Goal: Task Accomplishment & Management: Manage account settings

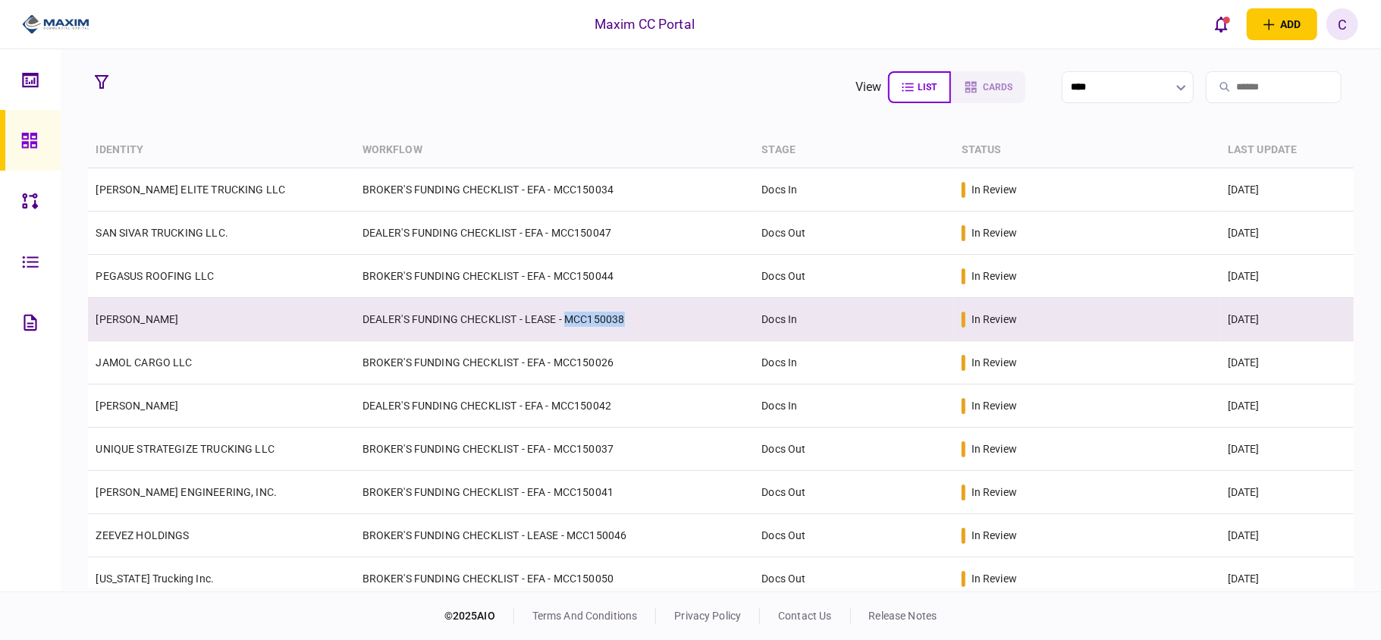
drag, startPoint x: 637, startPoint y: 317, endPoint x: 565, endPoint y: 319, distance: 72.1
click at [565, 319] on td "DEALER'S FUNDING CHECKLIST - LEASE - MCC150038" at bounding box center [555, 319] width 400 height 43
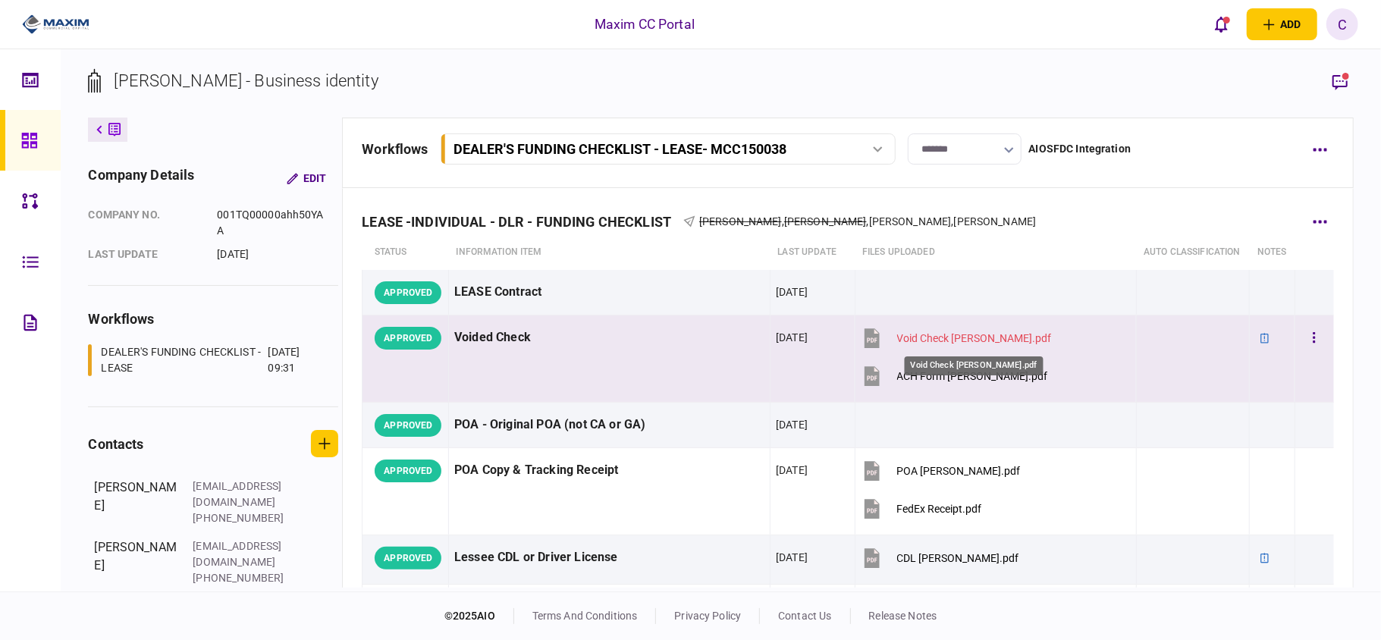
click at [939, 338] on div "Void Check [PERSON_NAME].pdf" at bounding box center [974, 338] width 155 height 12
click at [988, 381] on div "ACH Form Linda Meeks.pdf" at bounding box center [972, 376] width 151 height 12
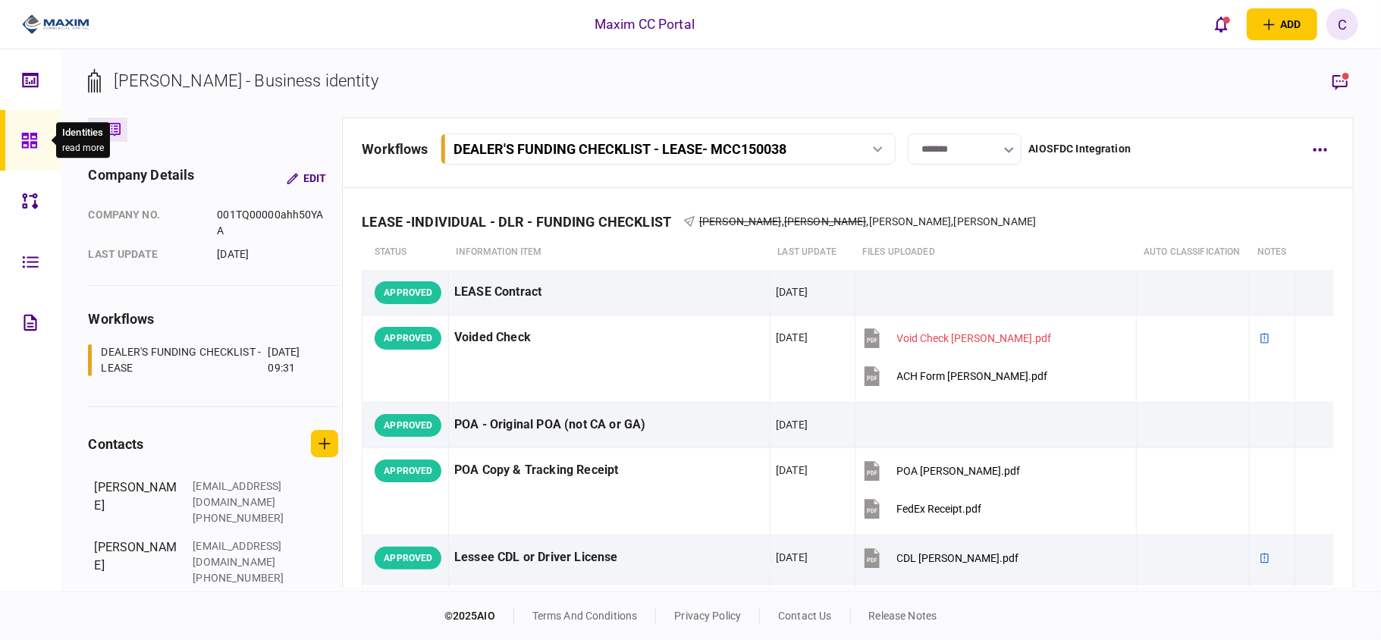
click at [32, 137] on icon at bounding box center [29, 140] width 17 height 17
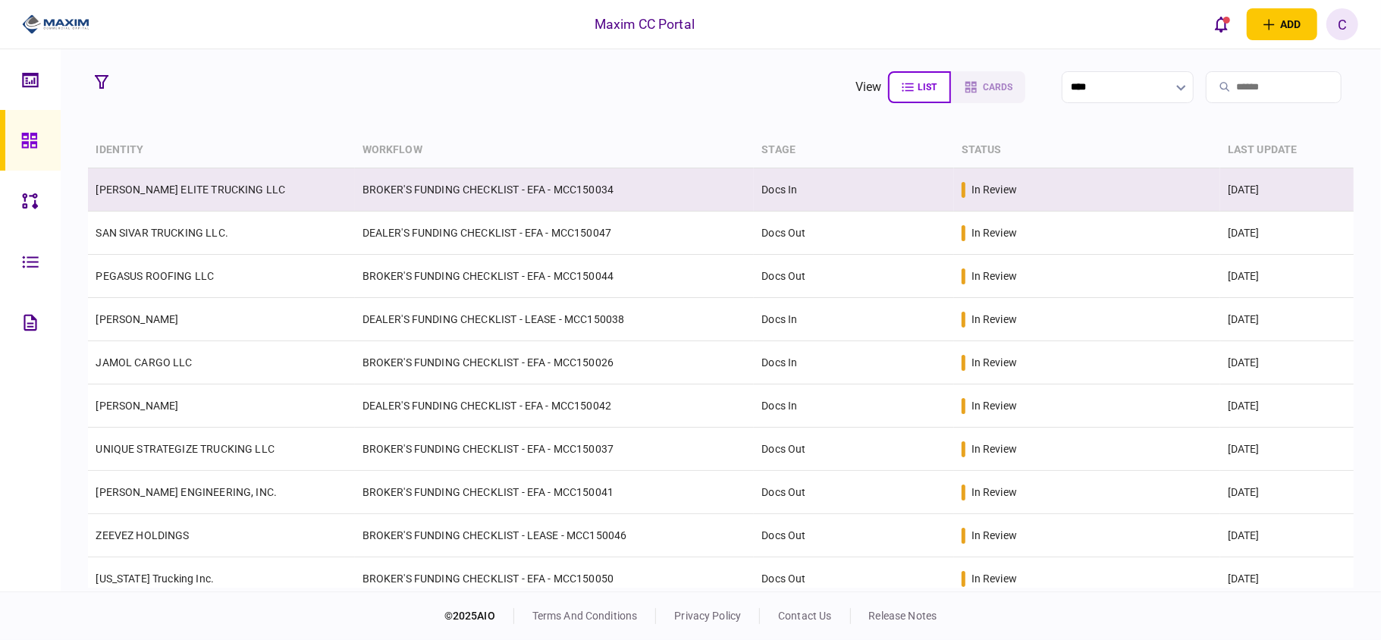
click at [595, 195] on td "BROKER'S FUNDING CHECKLIST - EFA - MCC150034" at bounding box center [555, 189] width 400 height 43
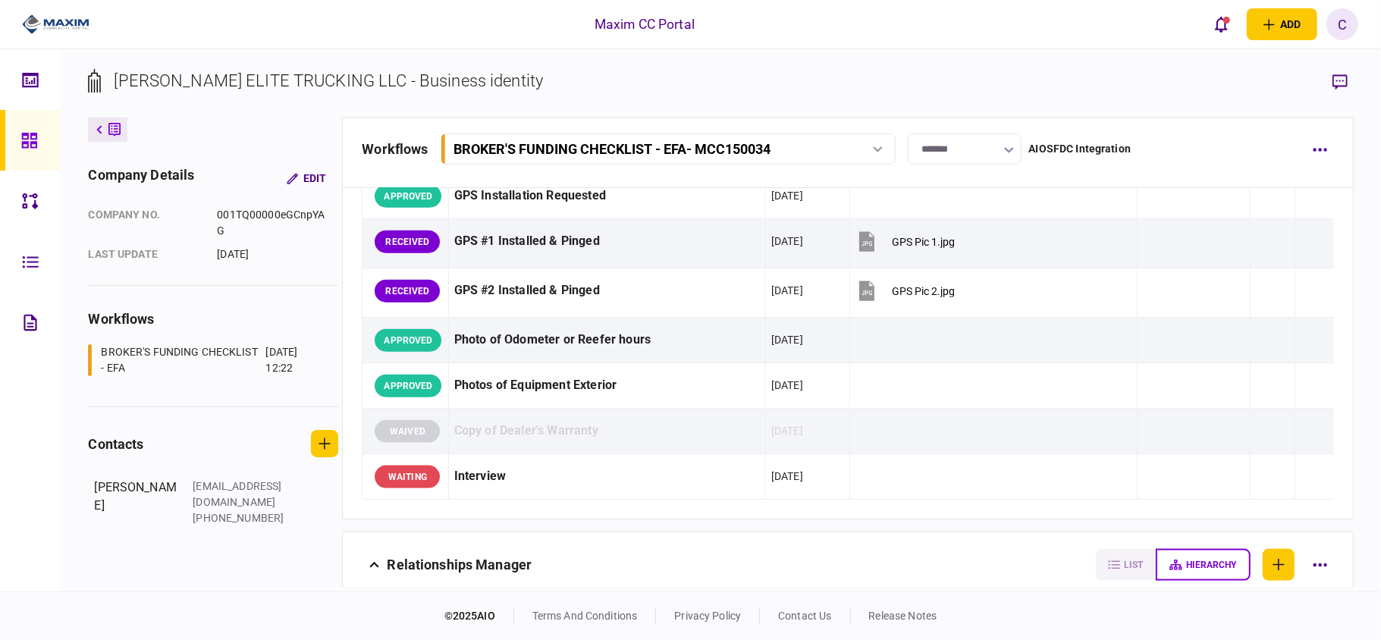
scroll to position [1315, 0]
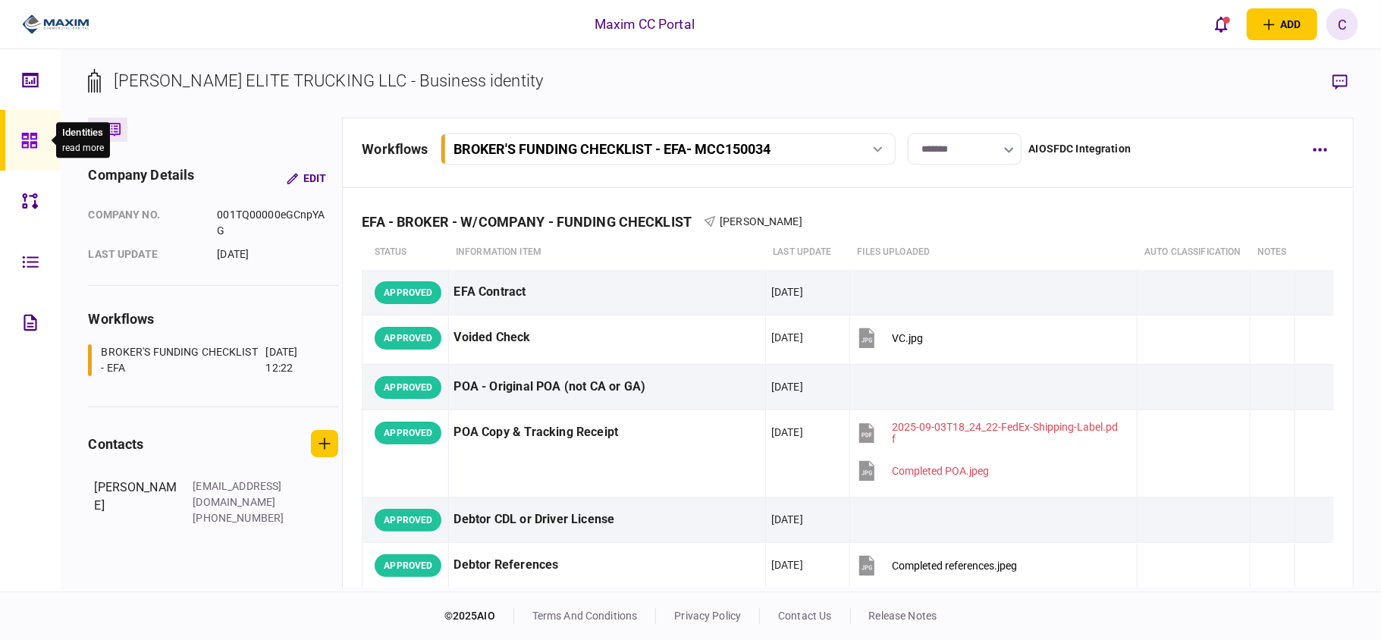
click at [32, 137] on icon at bounding box center [29, 140] width 17 height 17
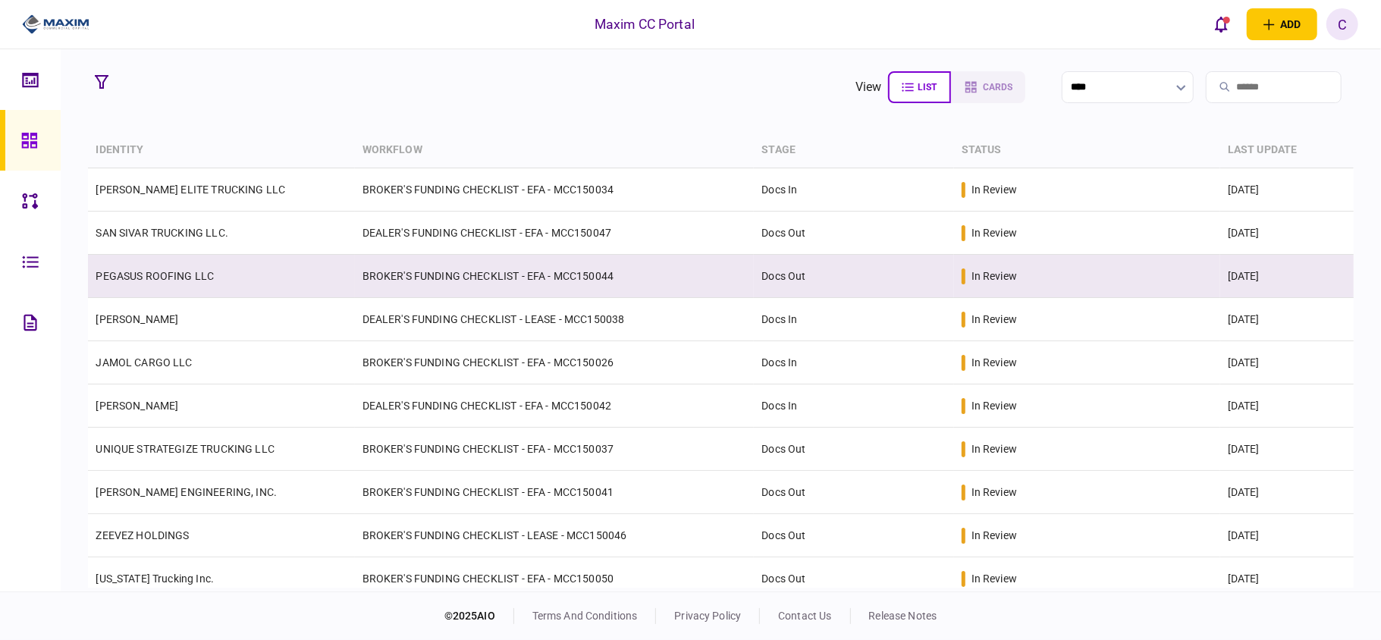
click at [599, 279] on td "BROKER'S FUNDING CHECKLIST - EFA - MCC150044" at bounding box center [555, 276] width 400 height 43
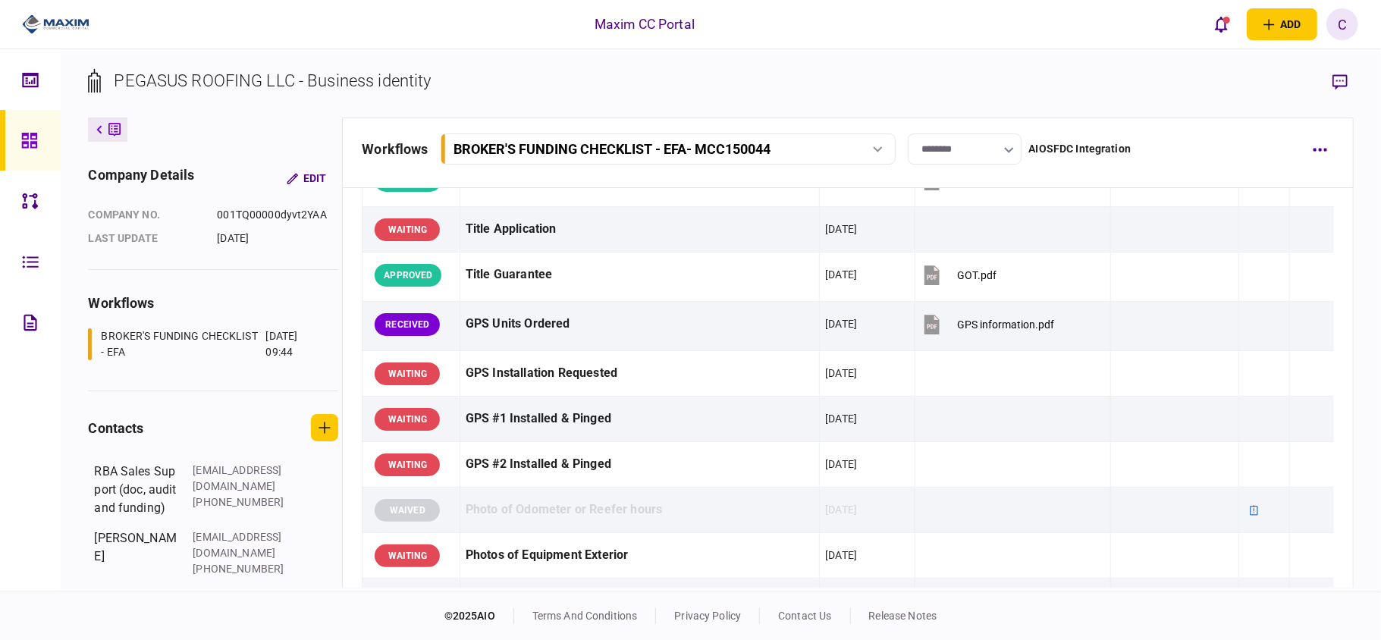
scroll to position [986, 0]
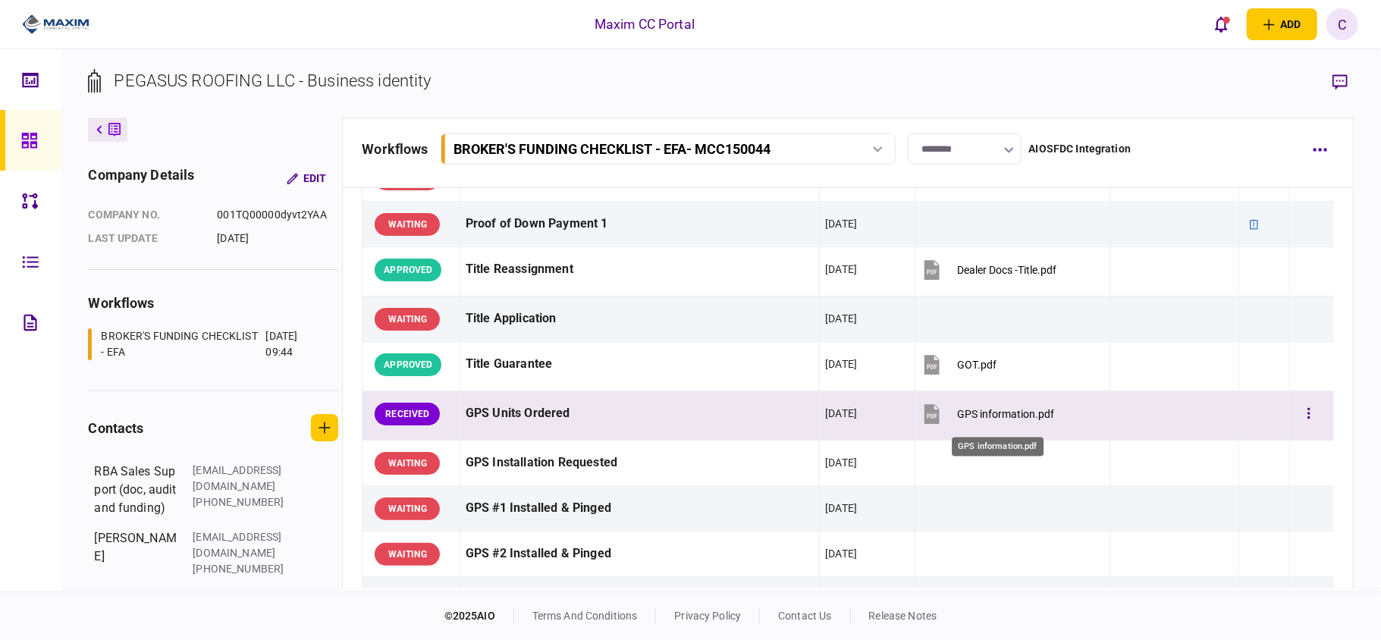
click at [1009, 419] on div "GPS information.pdf" at bounding box center [1005, 414] width 97 height 12
click at [1296, 420] on button "button" at bounding box center [1309, 414] width 27 height 27
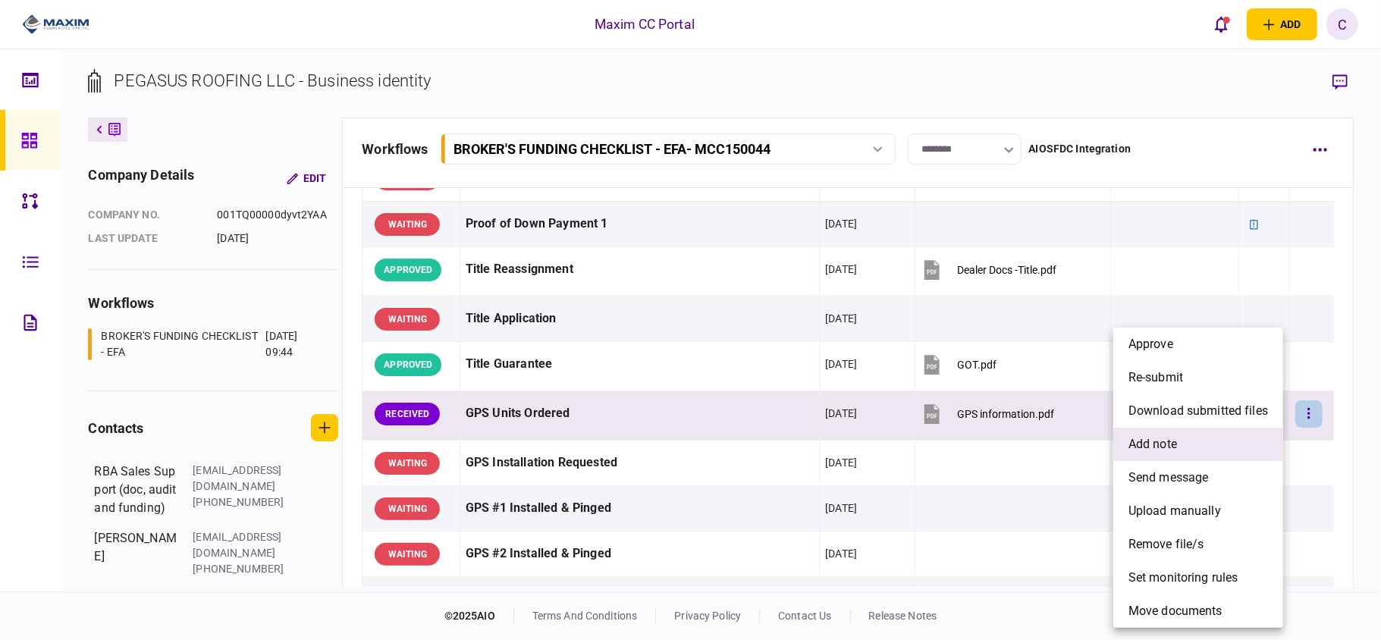
click at [1148, 447] on span "add note" at bounding box center [1153, 444] width 49 height 18
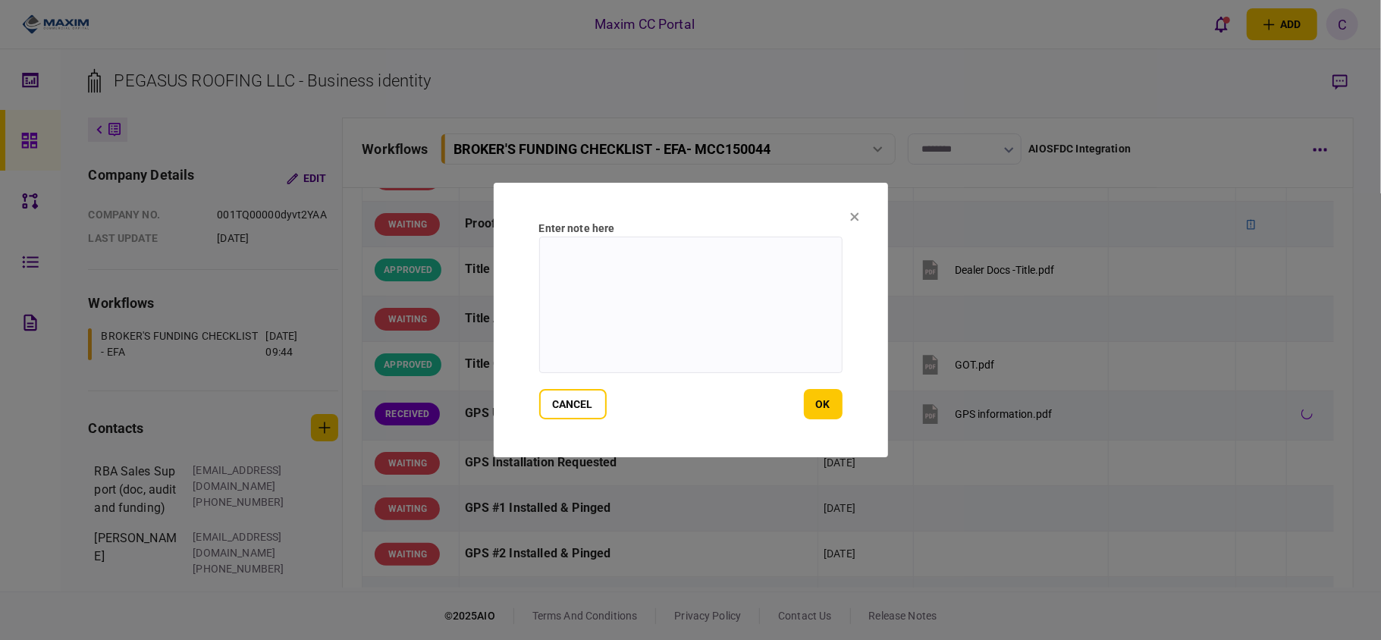
click at [769, 272] on textarea at bounding box center [690, 305] width 303 height 137
paste textarea "**********"
type textarea "**********"
click at [827, 411] on button "ok" at bounding box center [823, 404] width 39 height 30
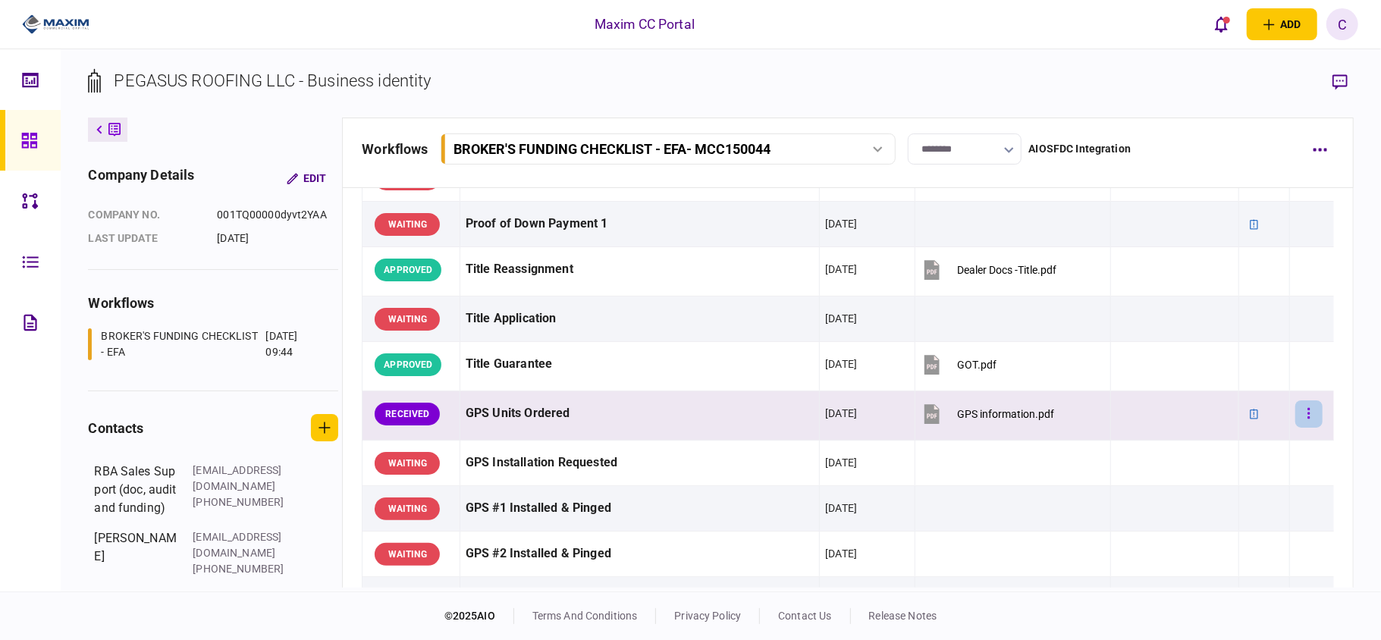
click at [1299, 420] on button "button" at bounding box center [1309, 414] width 27 height 27
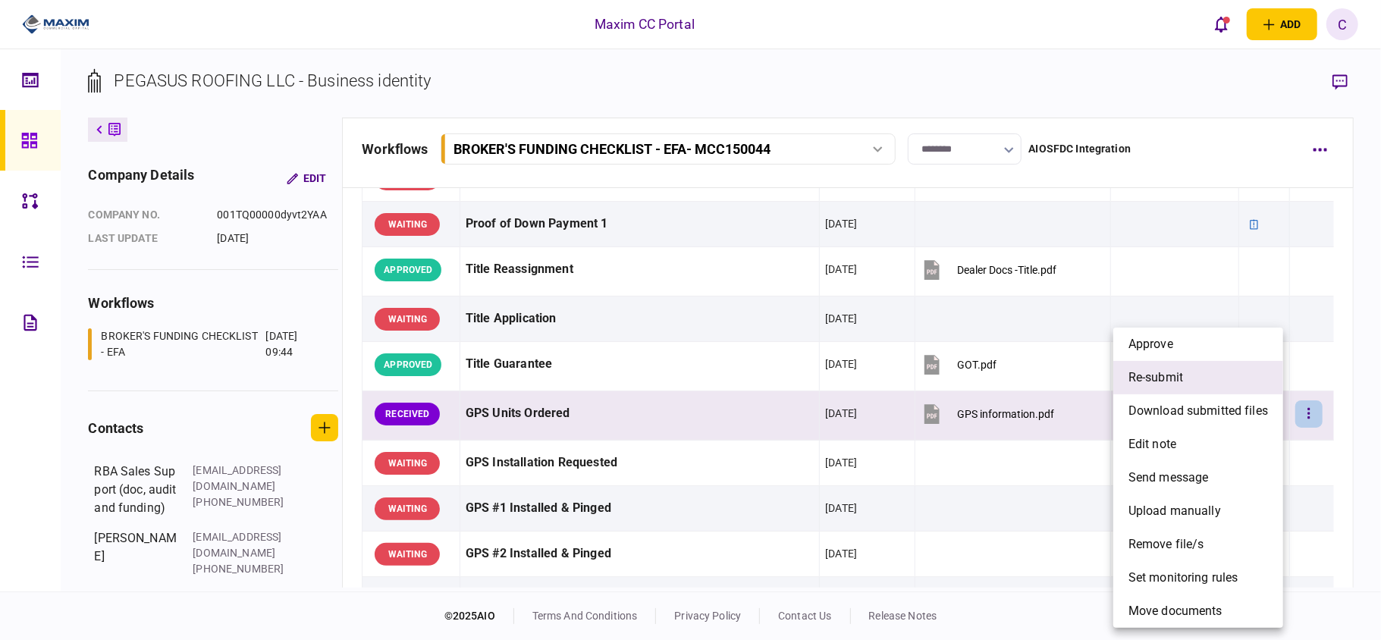
click at [1169, 389] on li "re-submit" at bounding box center [1199, 377] width 170 height 33
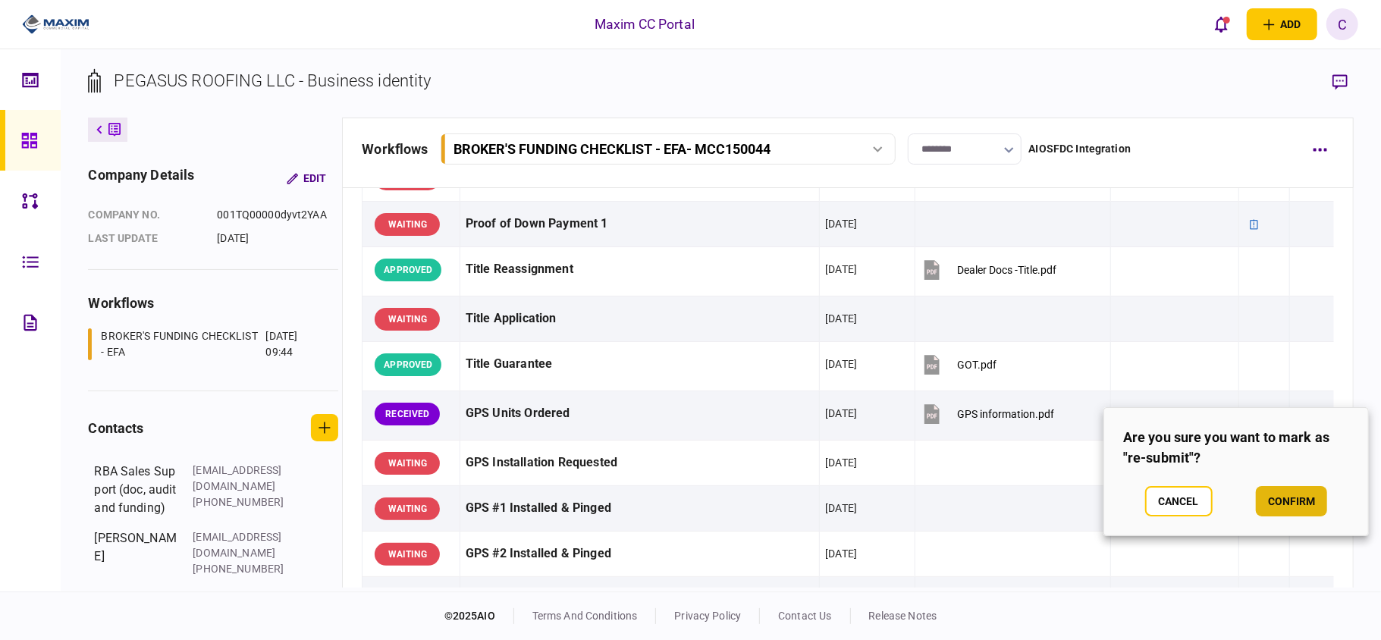
click at [1283, 499] on button "confirm" at bounding box center [1291, 501] width 71 height 30
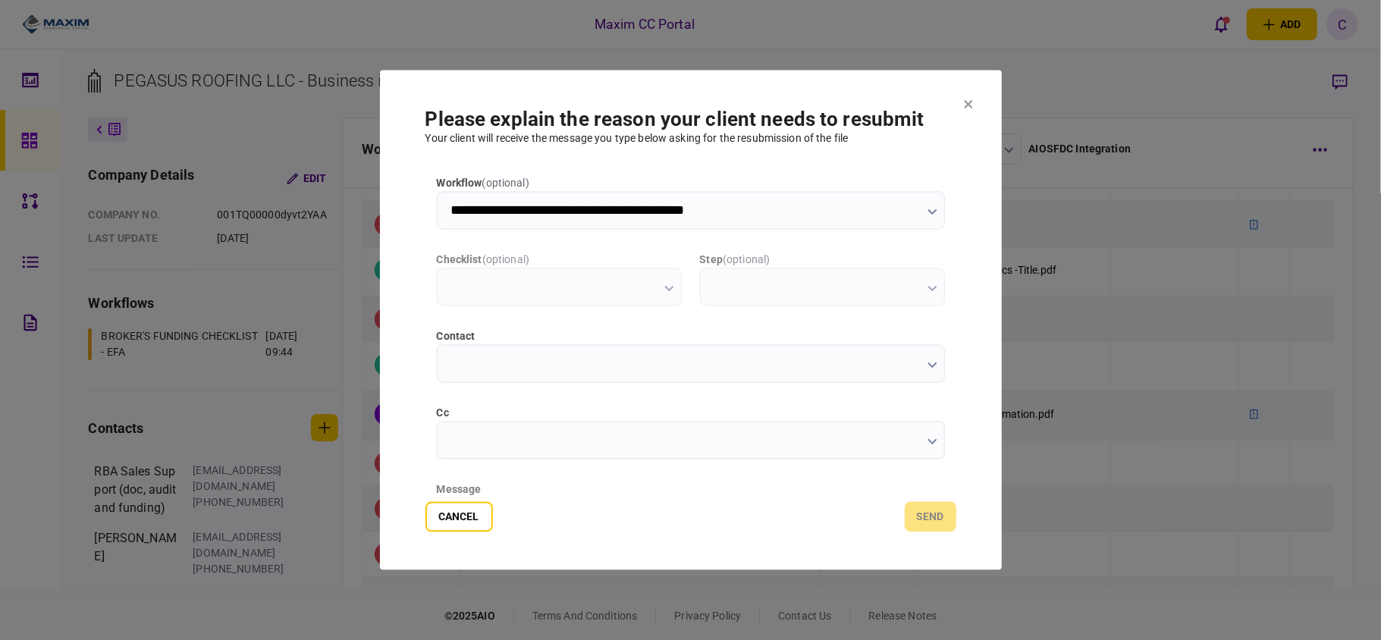
type input "**********"
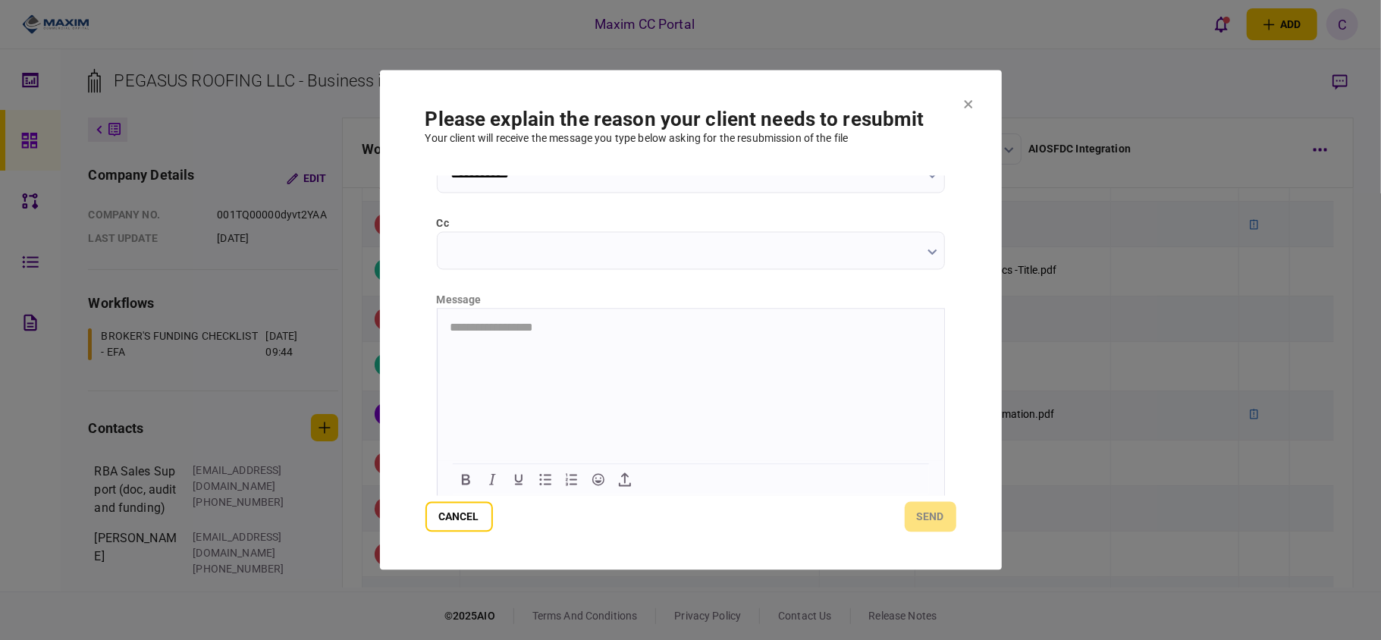
scroll to position [191, 0]
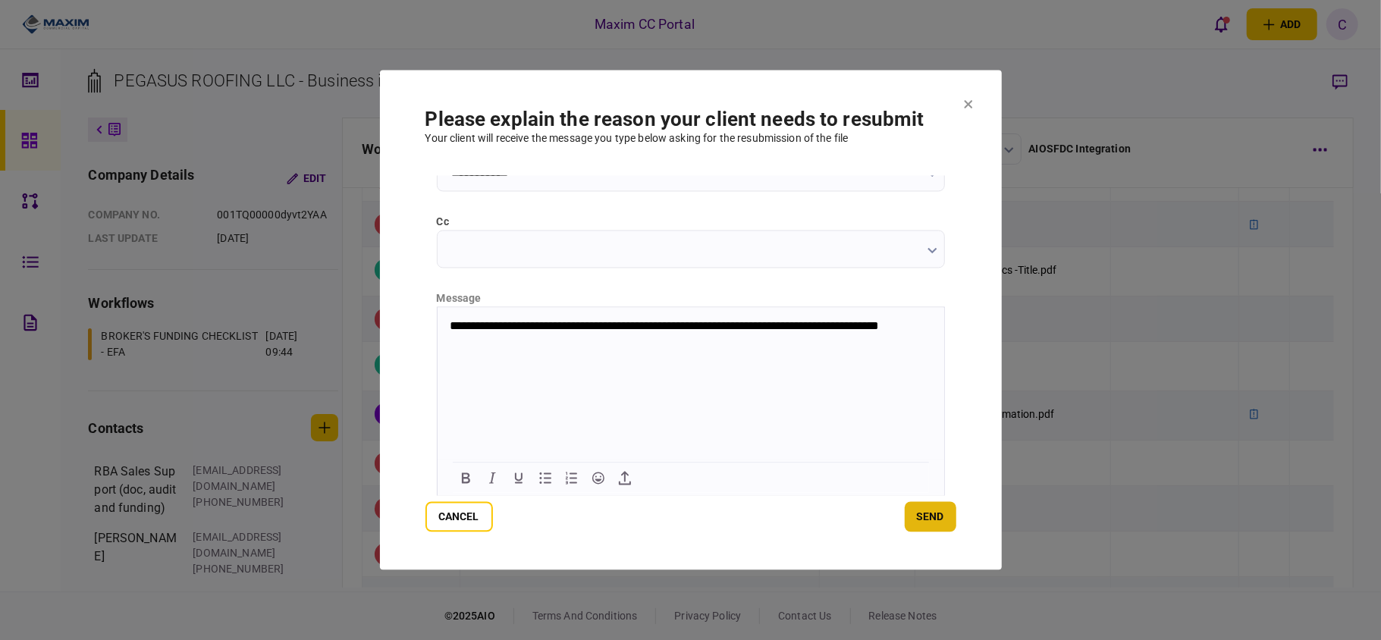
click at [931, 513] on button "send" at bounding box center [931, 517] width 52 height 30
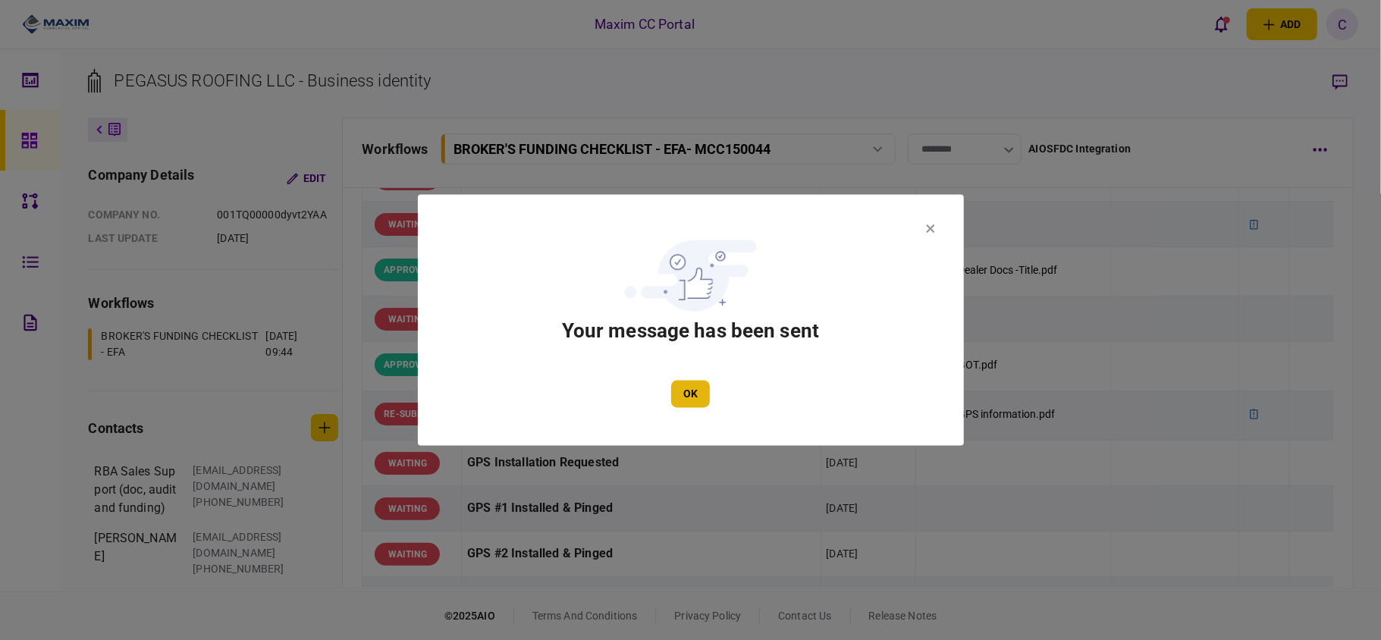
click at [698, 389] on button "OK" at bounding box center [690, 394] width 39 height 27
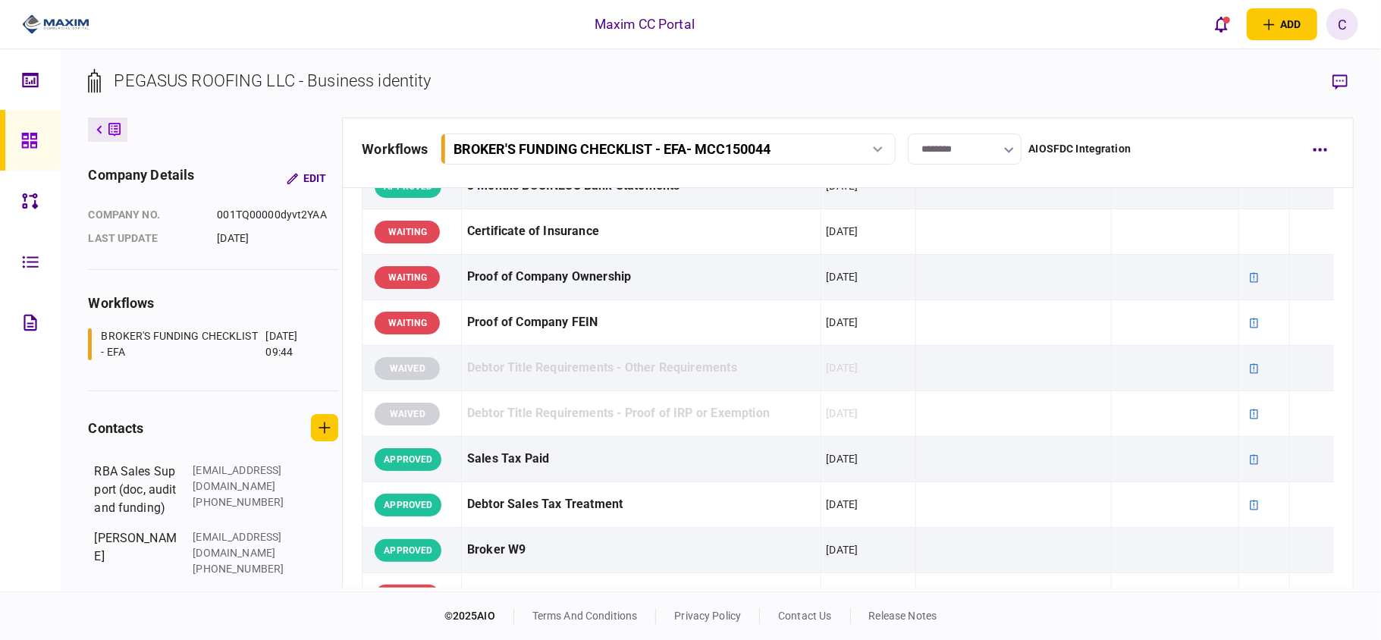
scroll to position [581, 0]
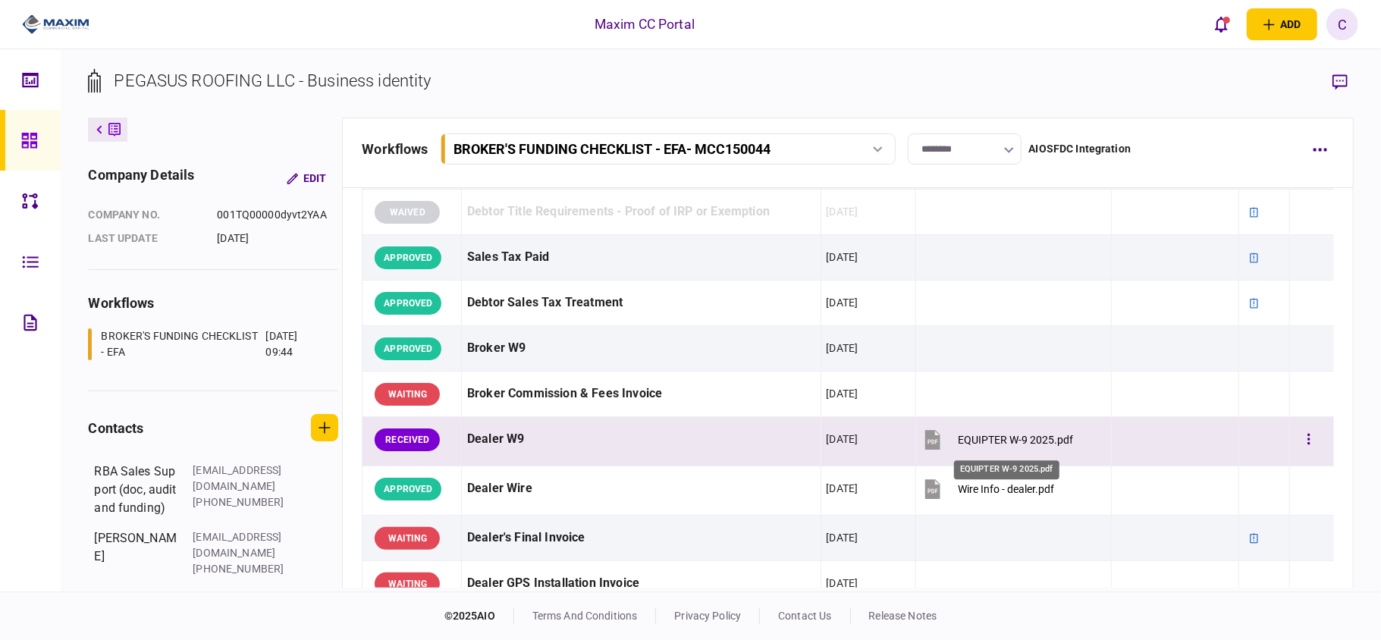
click at [986, 443] on div "EQUIPTER W-9 2025.pdf" at bounding box center [1015, 440] width 115 height 12
click at [1300, 432] on button "button" at bounding box center [1309, 439] width 27 height 27
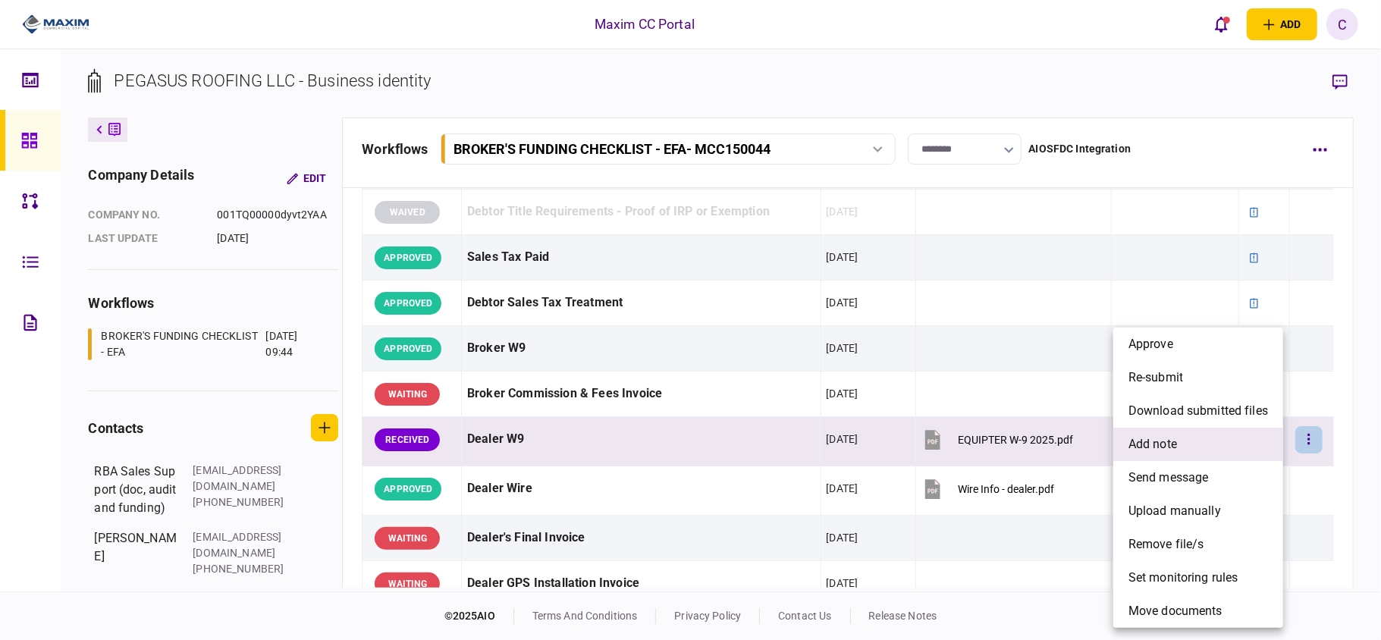
click at [1145, 437] on span "add note" at bounding box center [1153, 444] width 49 height 18
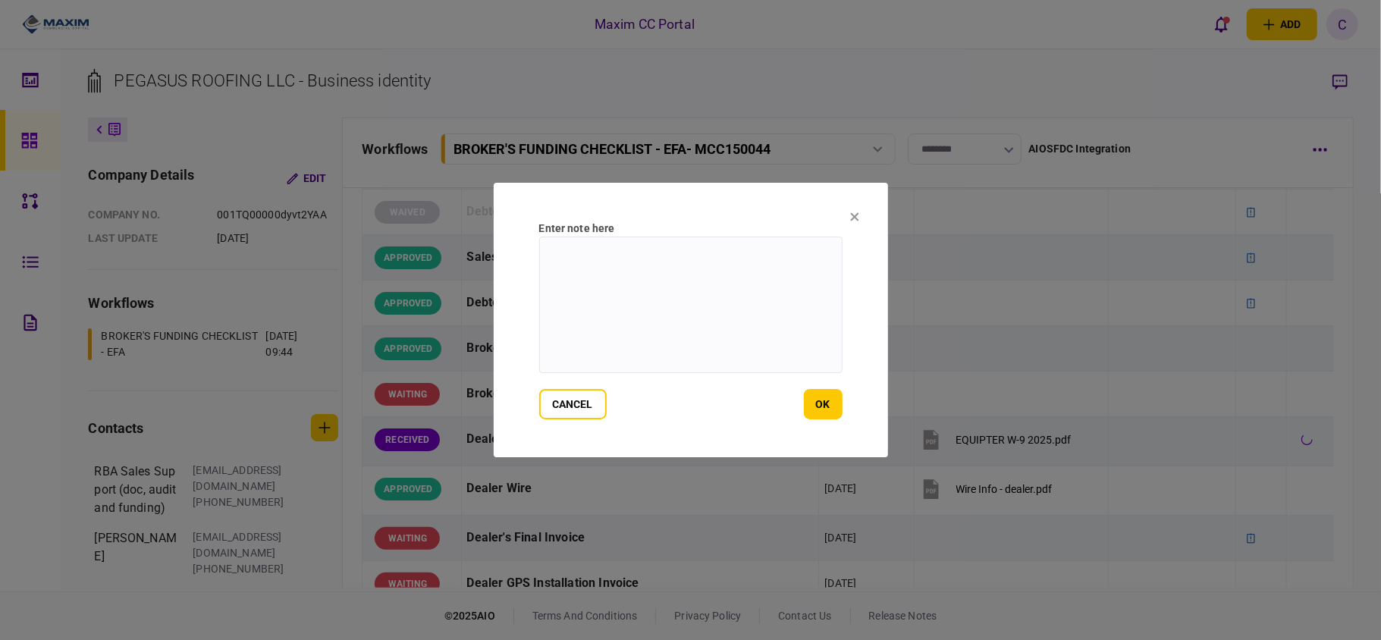
click at [689, 249] on textarea at bounding box center [690, 305] width 303 height 137
type textarea "**********"
click at [817, 401] on button "ok" at bounding box center [823, 404] width 39 height 30
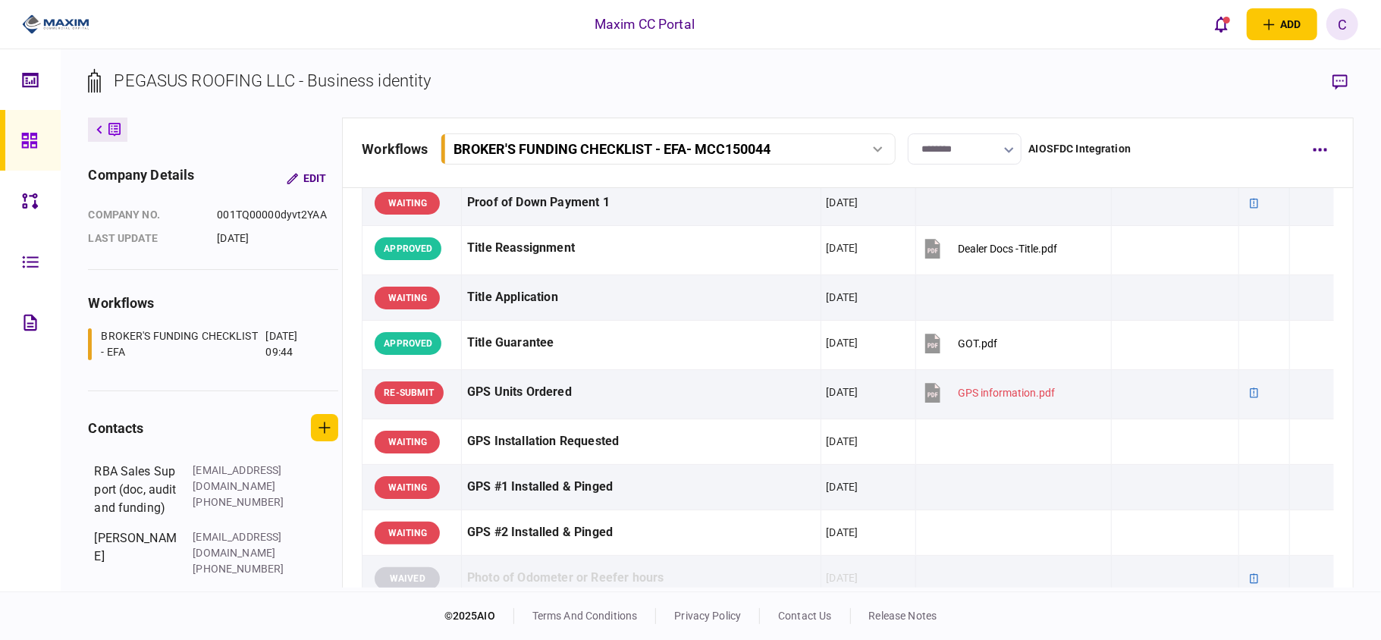
scroll to position [986, 0]
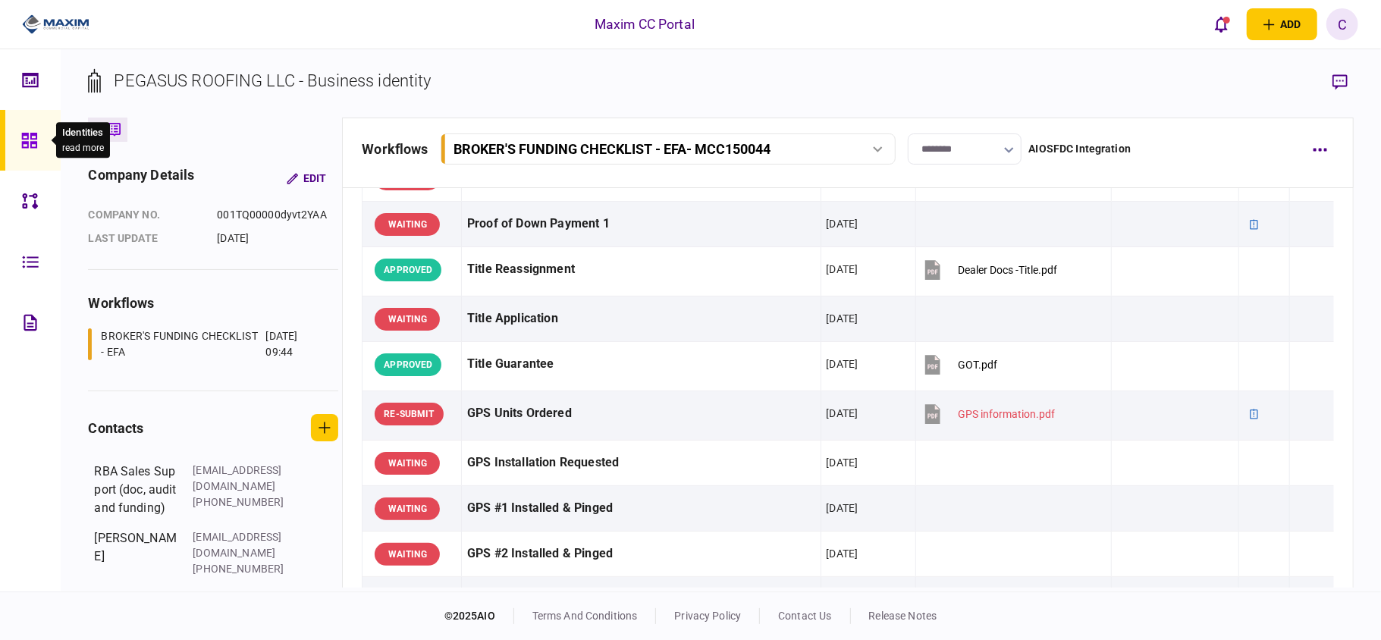
click at [27, 130] on div at bounding box center [33, 140] width 24 height 61
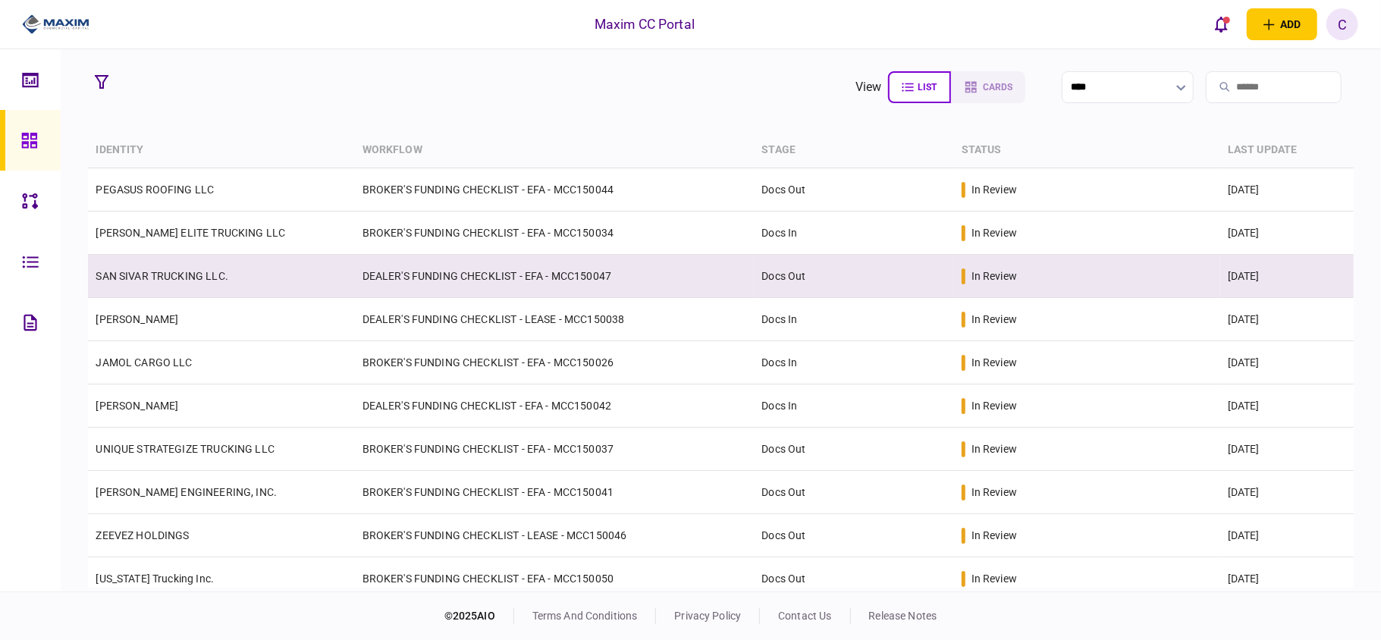
click at [501, 282] on td "DEALER'S FUNDING CHECKLIST - EFA - MCC150047" at bounding box center [555, 276] width 400 height 43
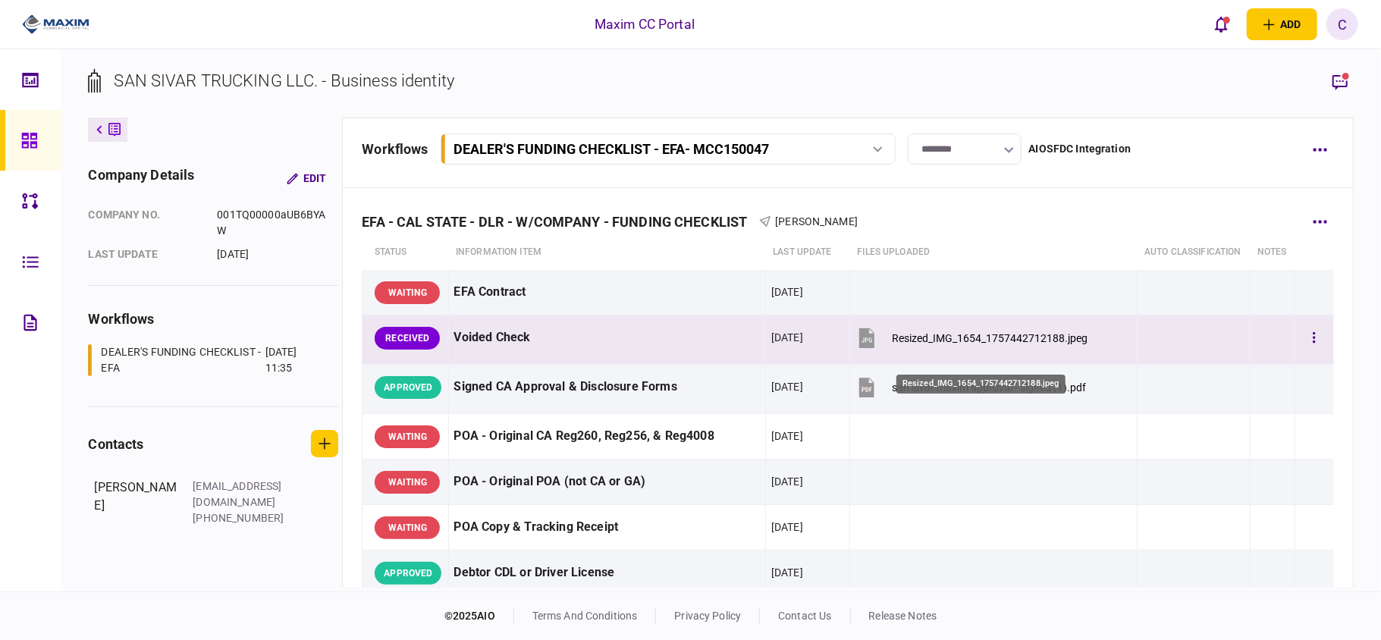
click at [901, 344] on div "Resized_IMG_1654_1757442712188.jpeg" at bounding box center [990, 338] width 196 height 12
click at [1308, 352] on button "button" at bounding box center [1314, 338] width 27 height 27
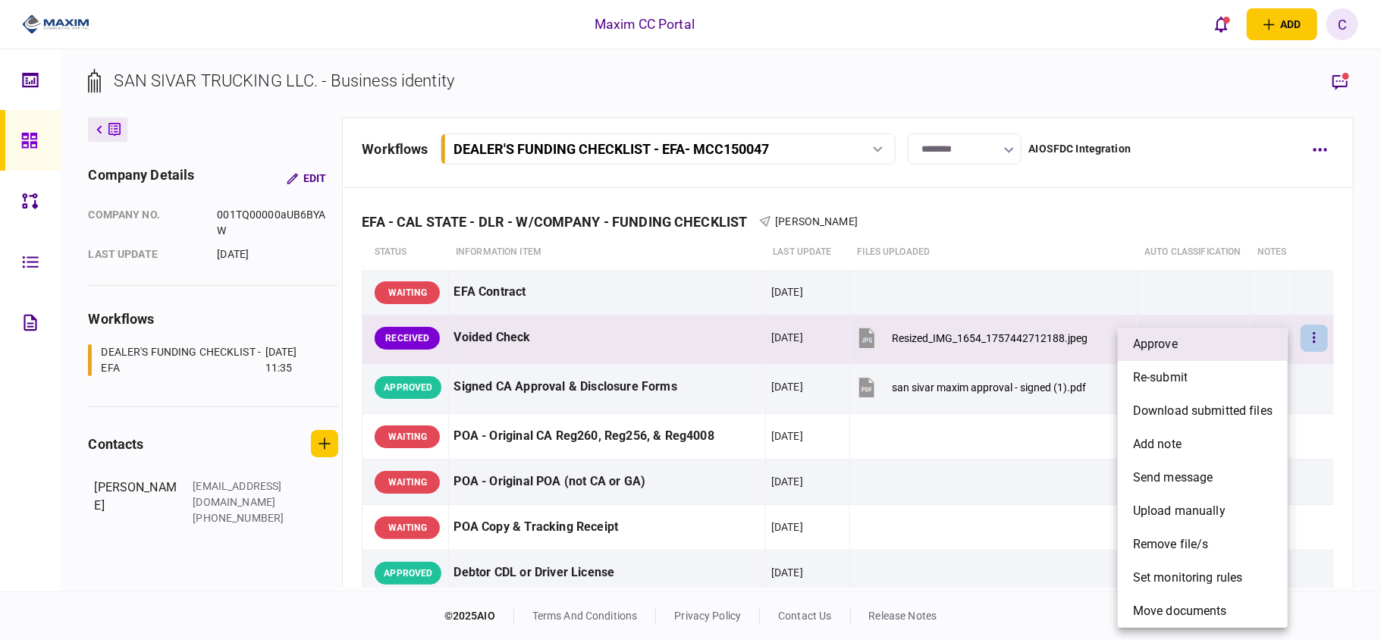
click at [1155, 343] on span "approve" at bounding box center [1155, 344] width 45 height 18
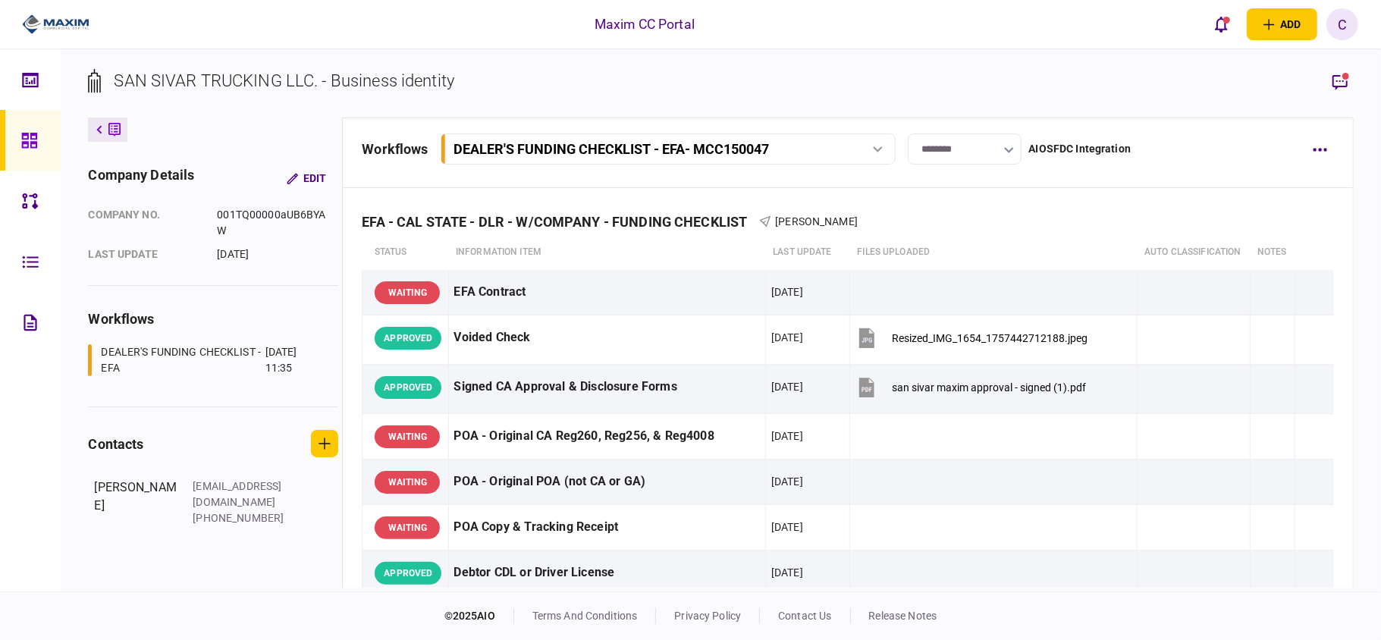
click at [34, 124] on div at bounding box center [33, 140] width 24 height 61
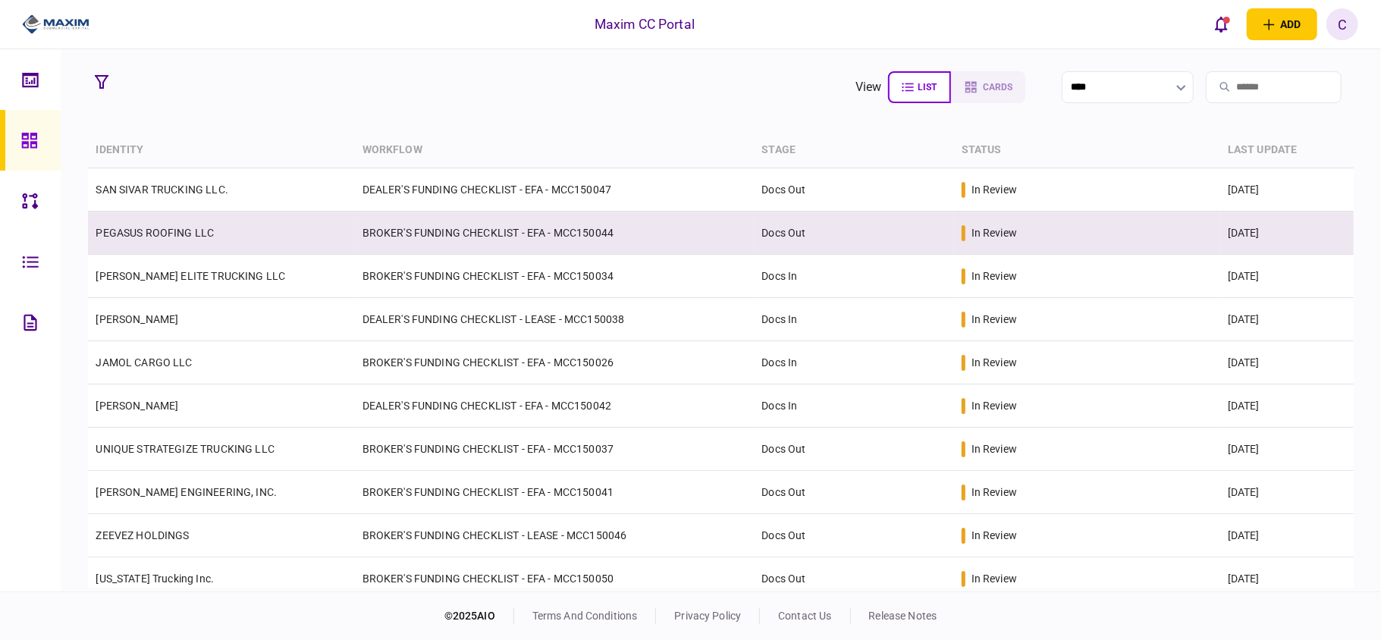
click at [168, 240] on td "PEGASUS ROOFING LLC" at bounding box center [221, 233] width 266 height 43
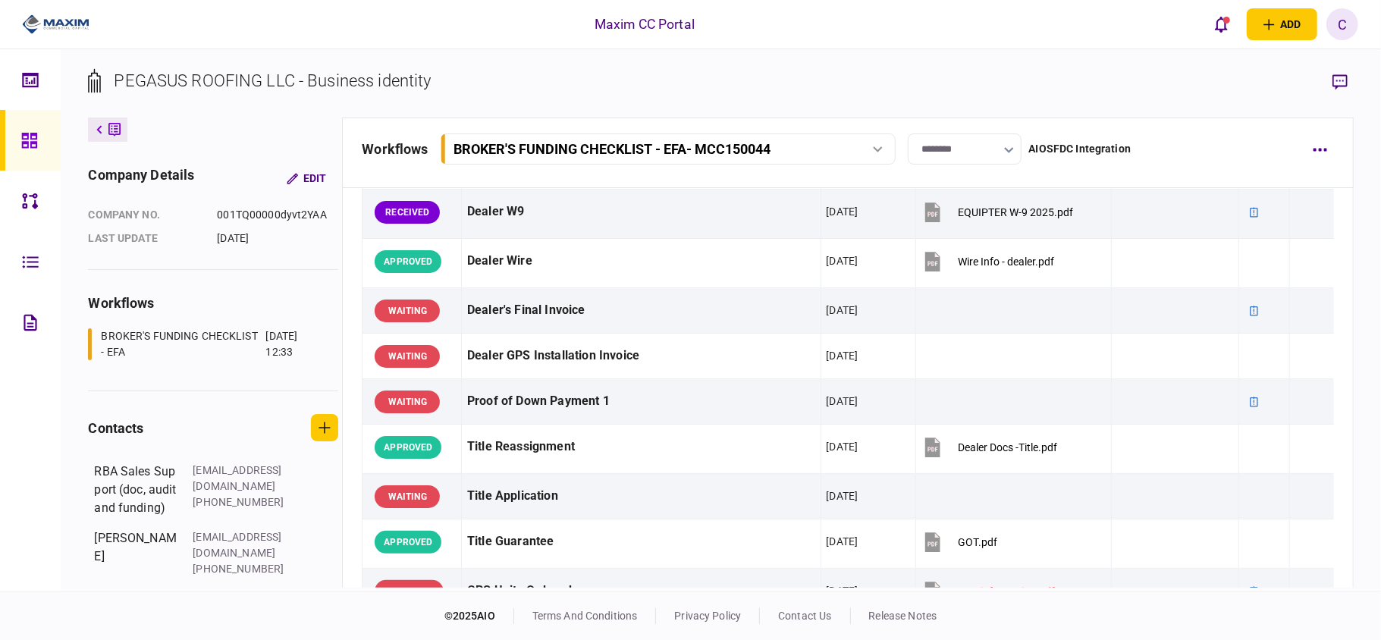
scroll to position [547, 0]
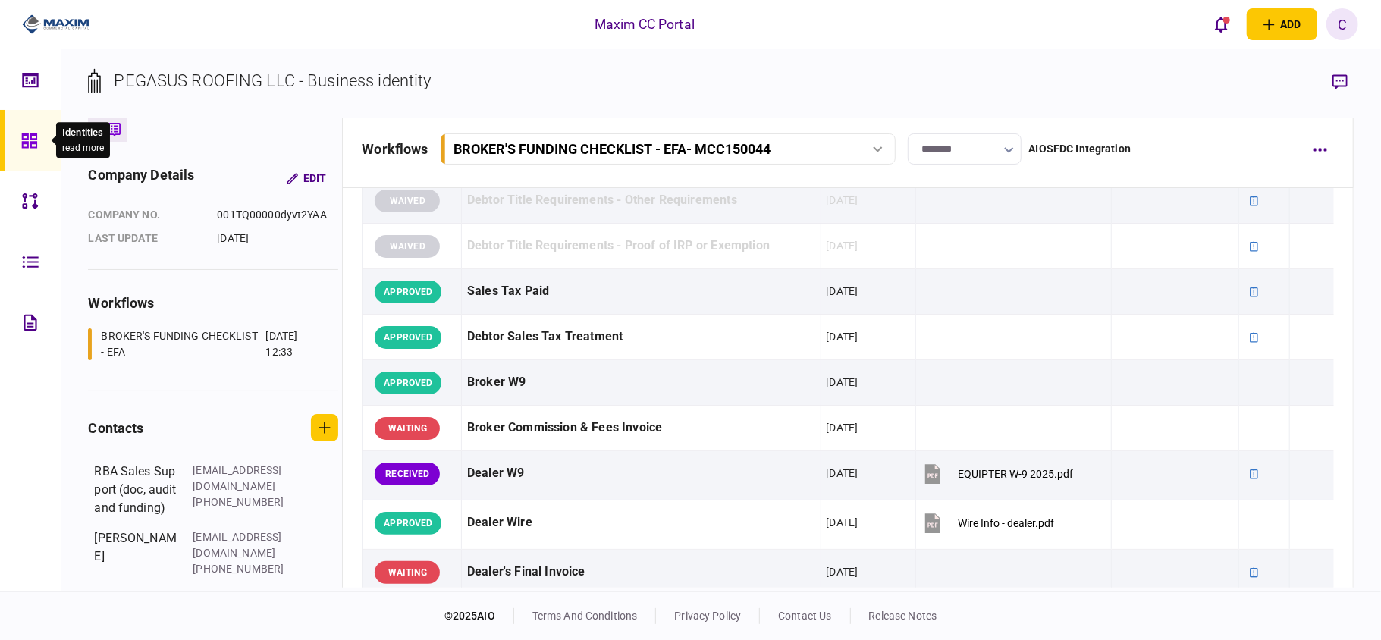
click at [29, 134] on icon at bounding box center [29, 140] width 17 height 17
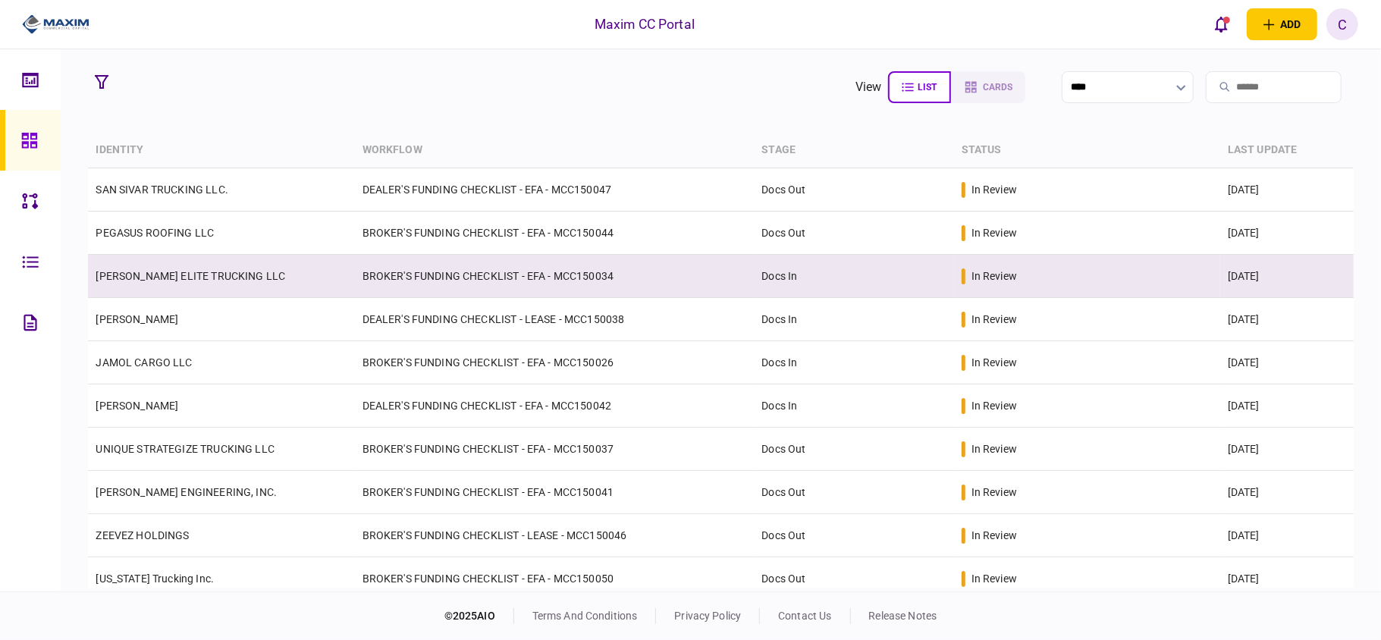
click at [514, 272] on td "BROKER'S FUNDING CHECKLIST - EFA - MCC150034" at bounding box center [555, 276] width 400 height 43
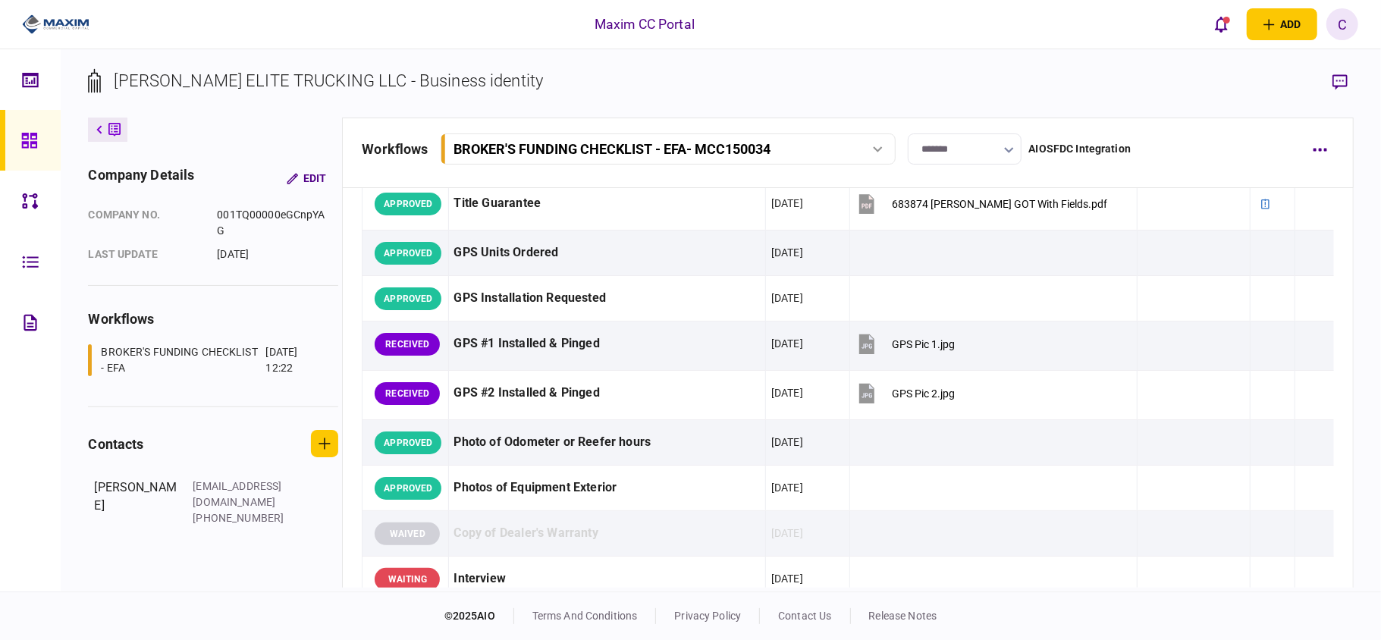
scroll to position [1214, 0]
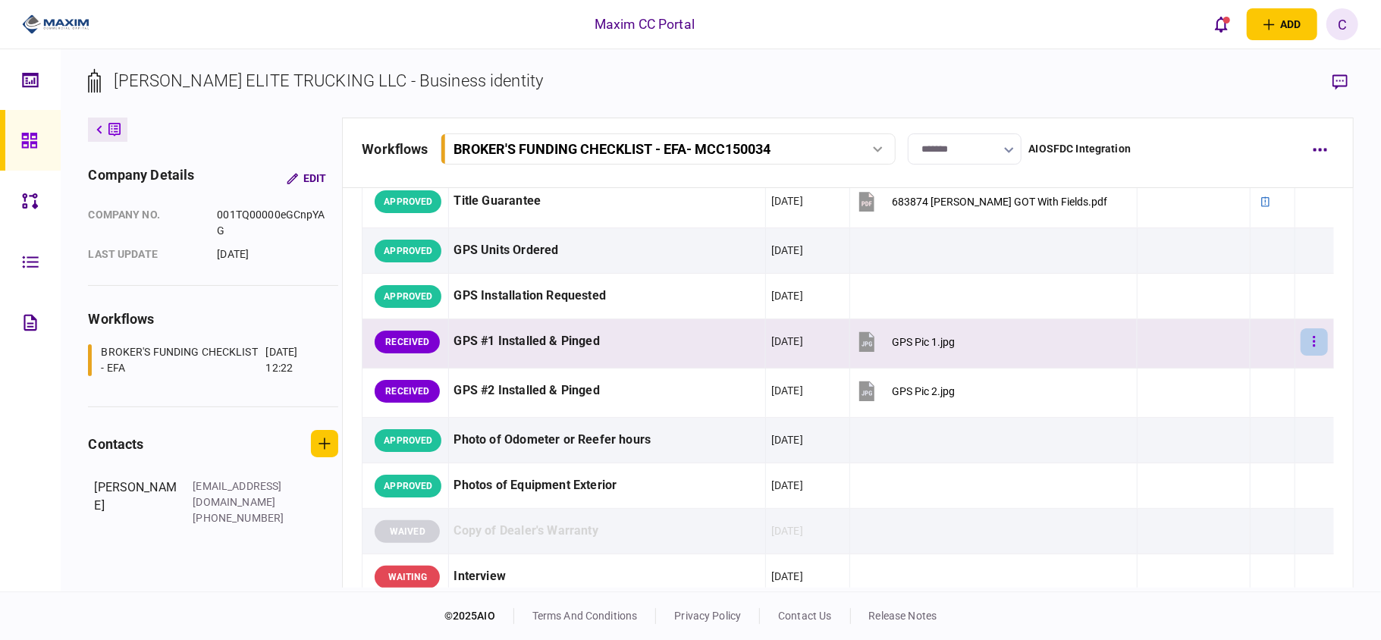
click at [1301, 356] on button "button" at bounding box center [1314, 341] width 27 height 27
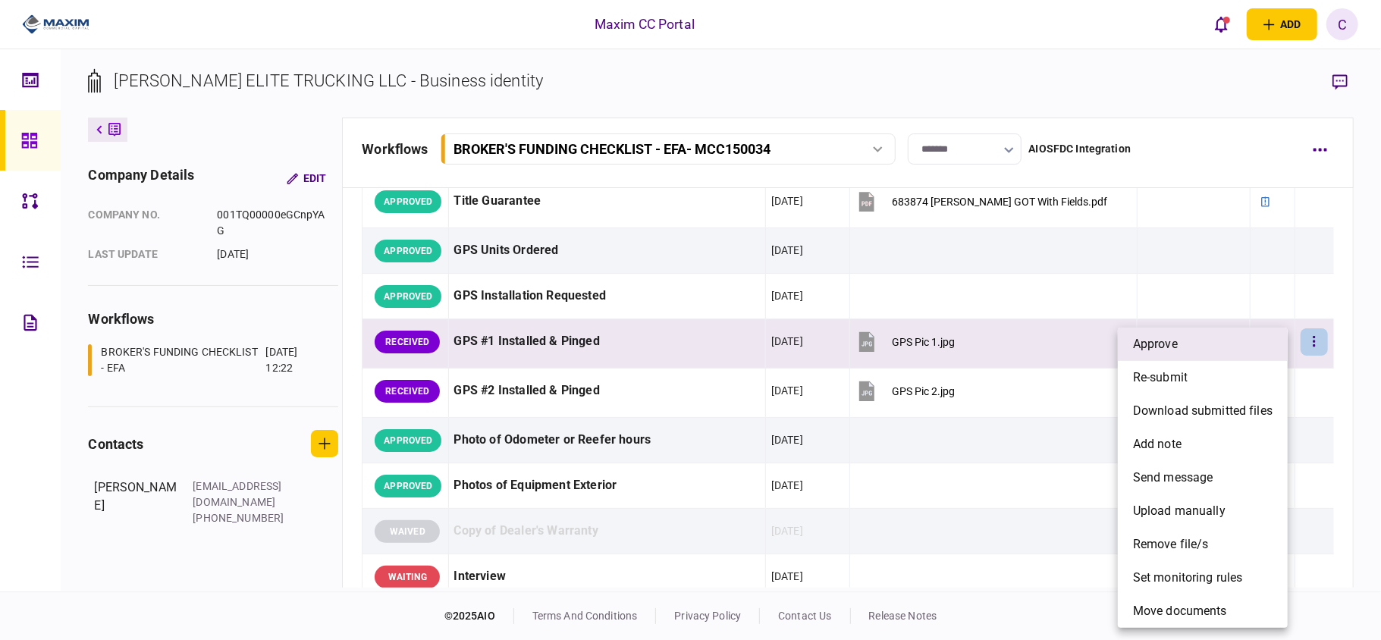
click at [1148, 353] on span "approve" at bounding box center [1155, 344] width 45 height 18
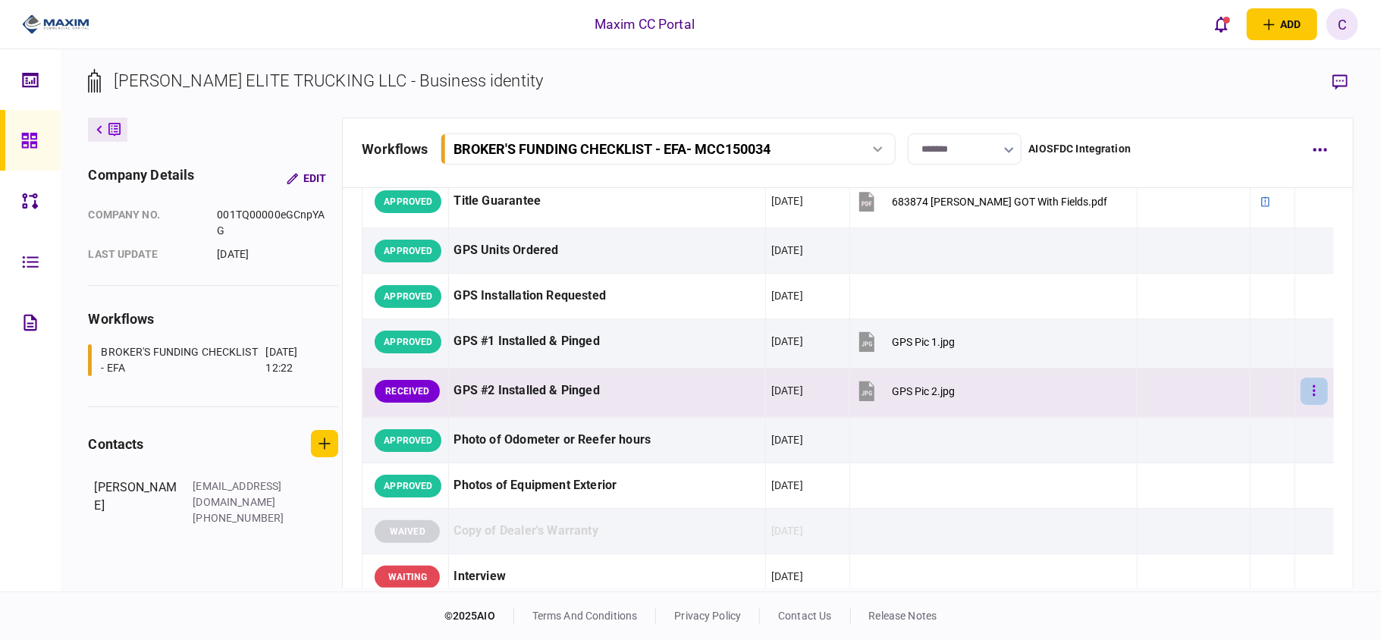
click at [1303, 405] on button "button" at bounding box center [1314, 391] width 27 height 27
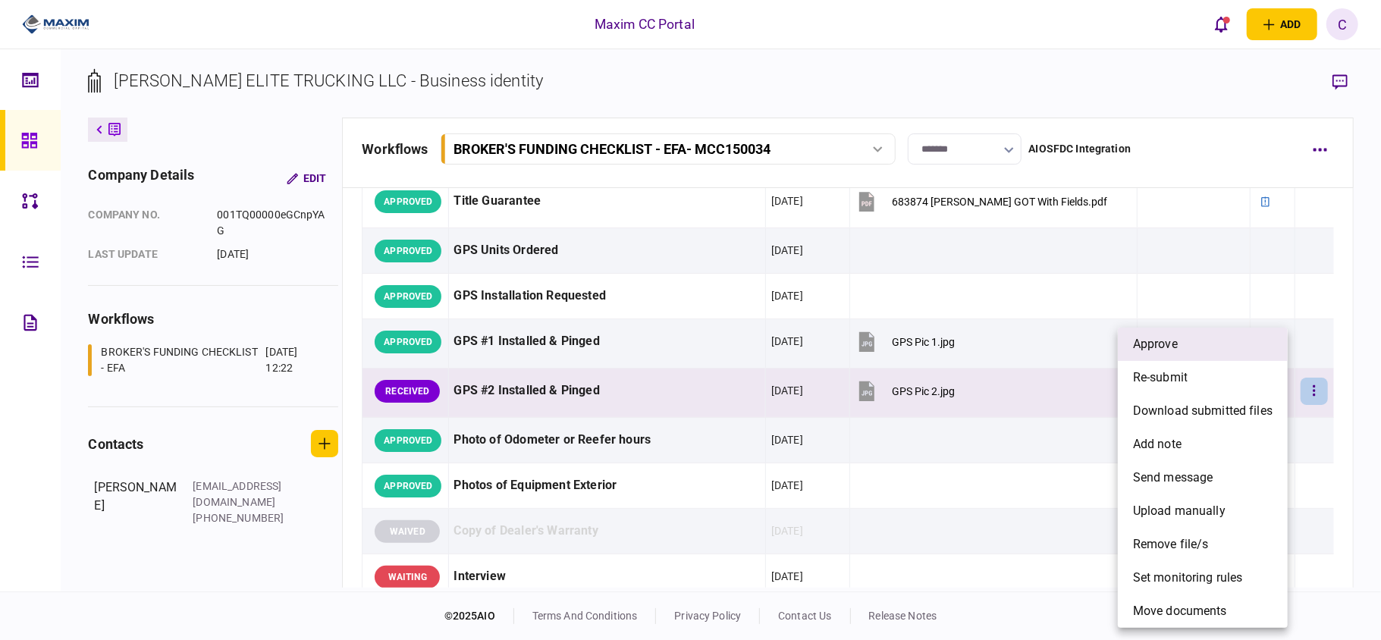
click at [1170, 335] on span "approve" at bounding box center [1155, 344] width 45 height 18
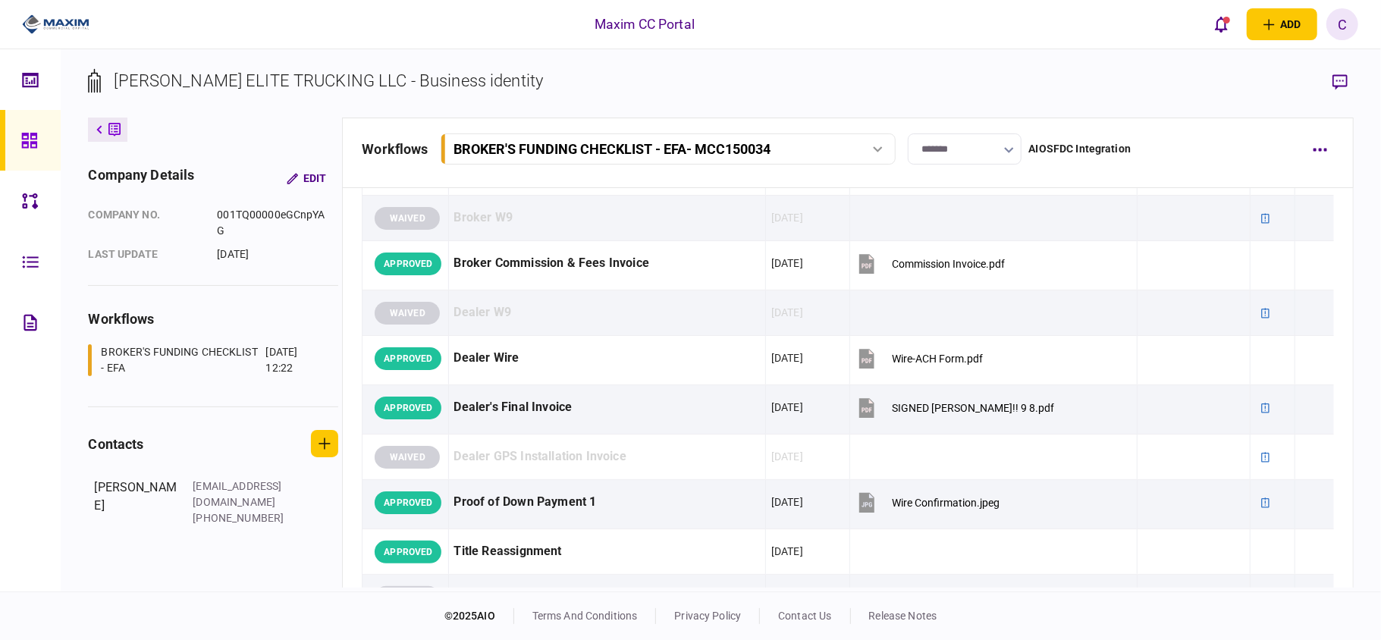
scroll to position [769, 0]
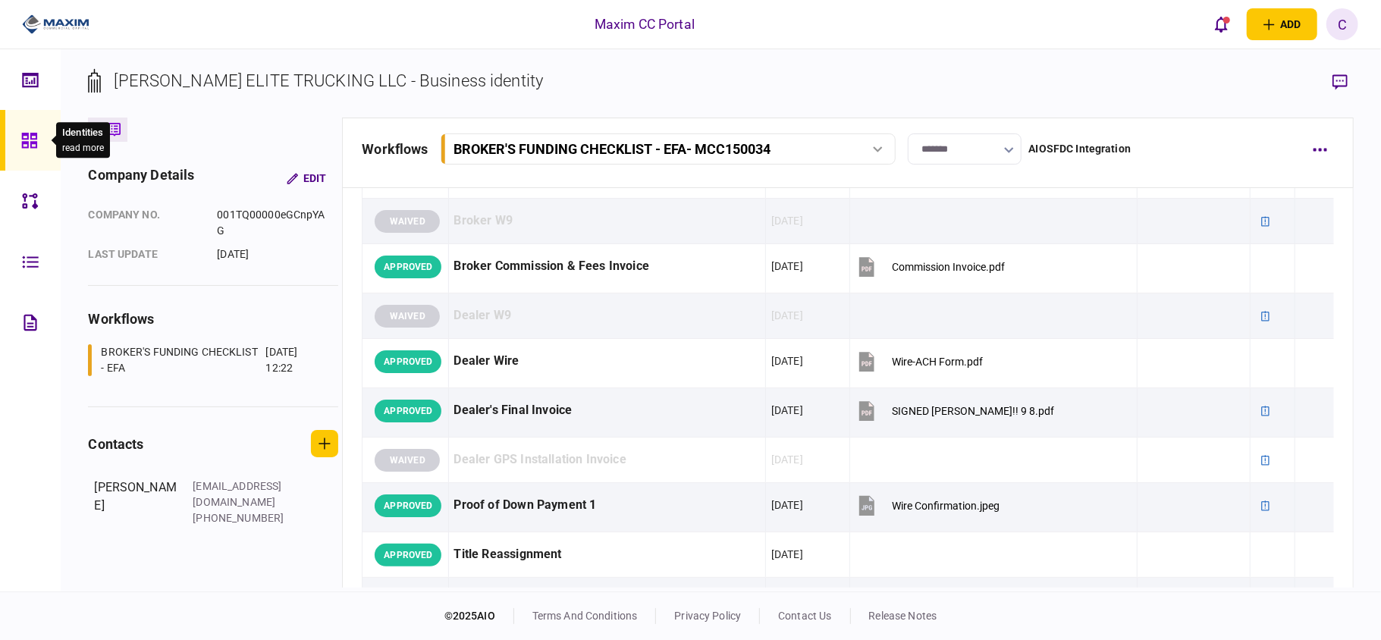
click at [32, 135] on icon at bounding box center [28, 140] width 15 height 15
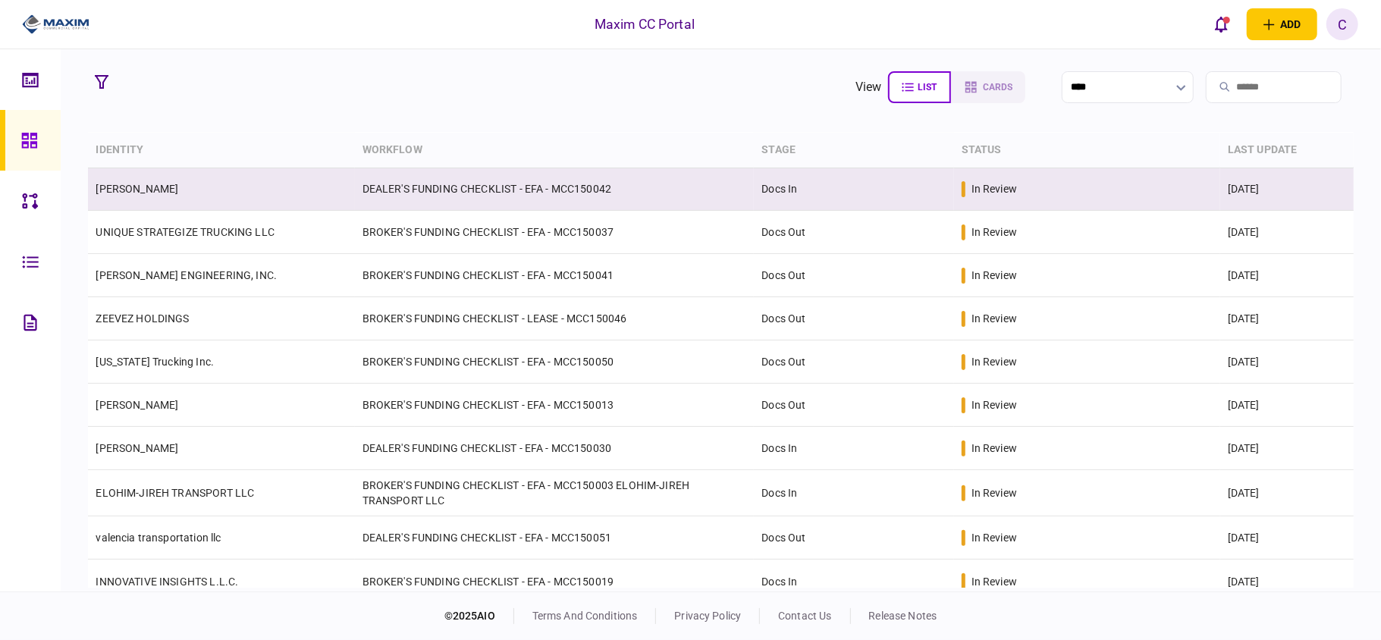
scroll to position [232, 0]
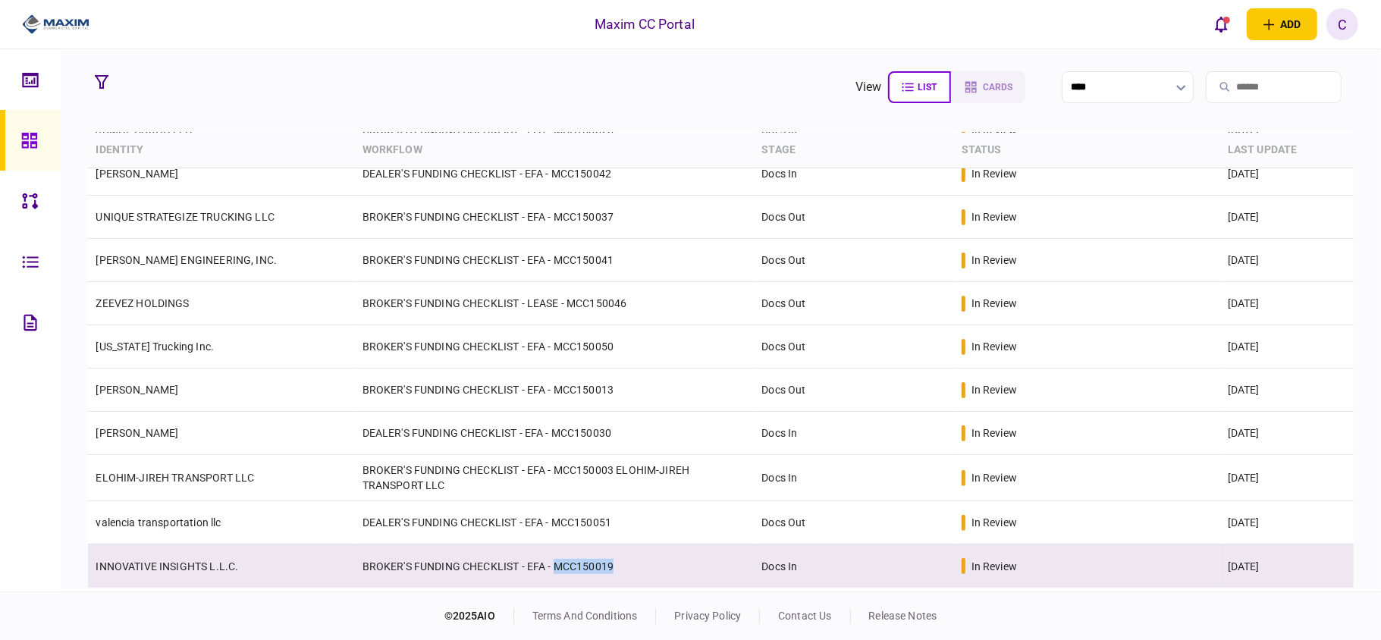
drag, startPoint x: 633, startPoint y: 570, endPoint x: 554, endPoint y: 564, distance: 79.1
click at [554, 564] on td "BROKER'S FUNDING CHECKLIST - EFA - MCC150019" at bounding box center [555, 566] width 400 height 43
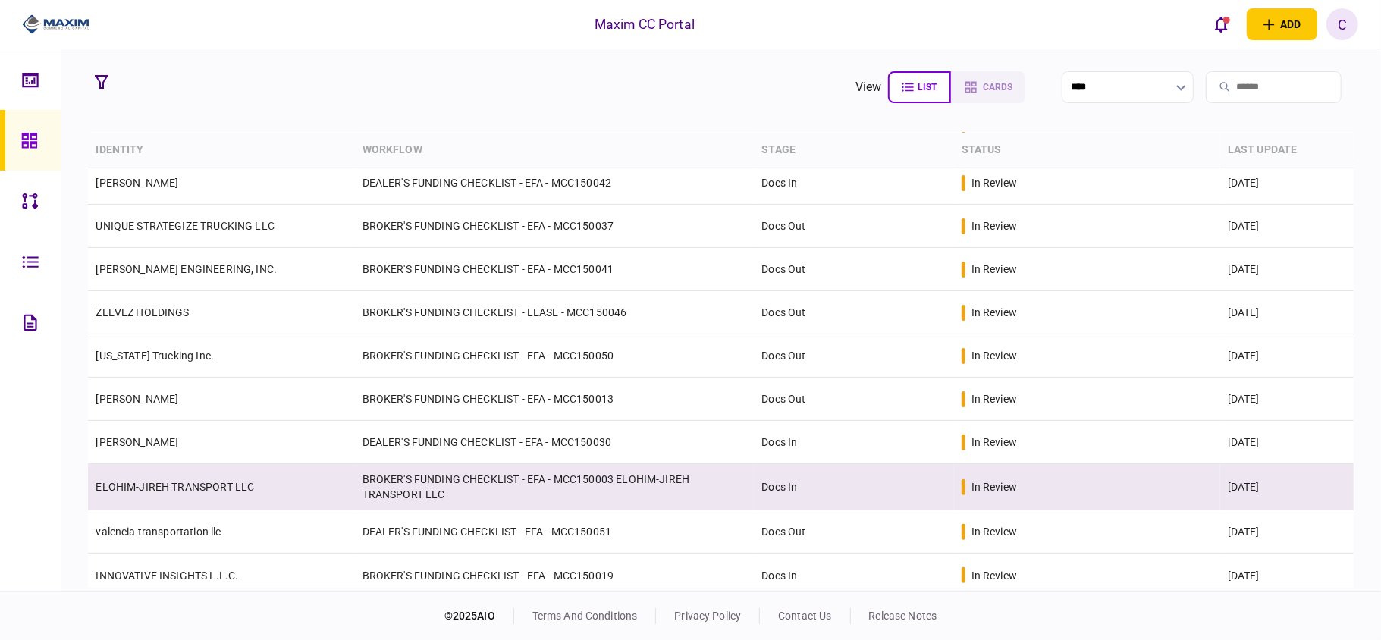
scroll to position [232, 0]
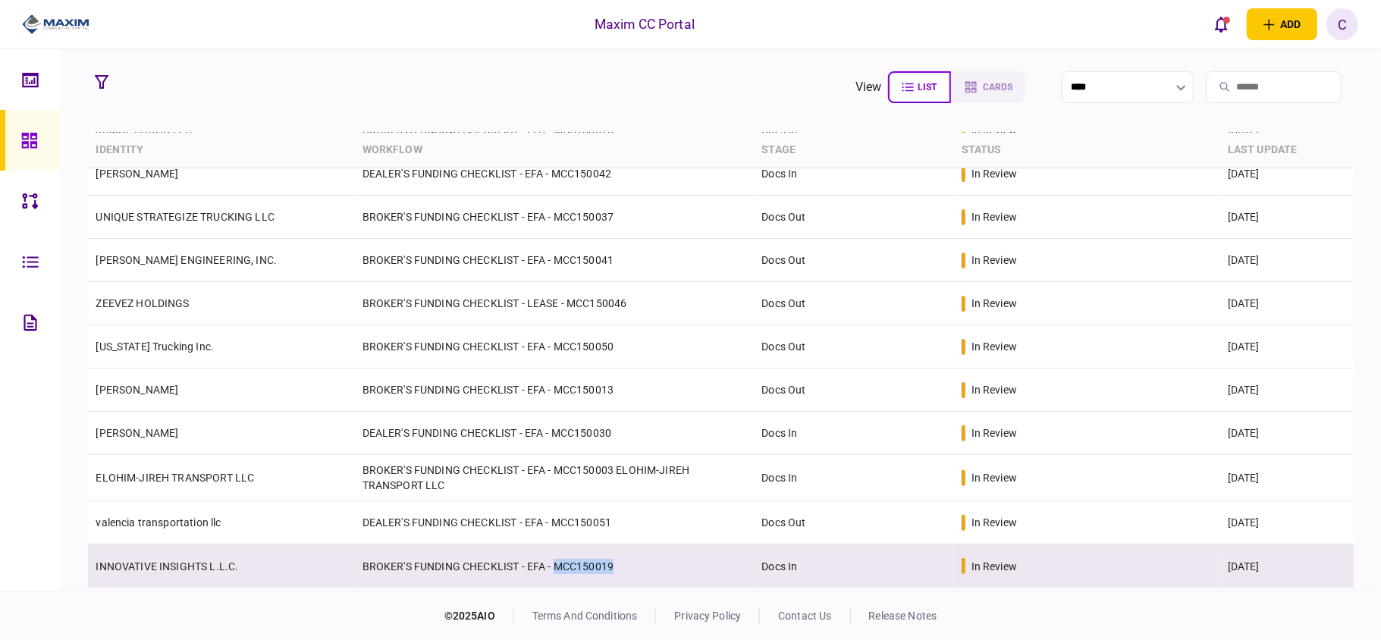
drag, startPoint x: 632, startPoint y: 564, endPoint x: 553, endPoint y: 565, distance: 78.9
click at [553, 565] on td "BROKER'S FUNDING CHECKLIST - EFA - MCC150019" at bounding box center [555, 566] width 400 height 43
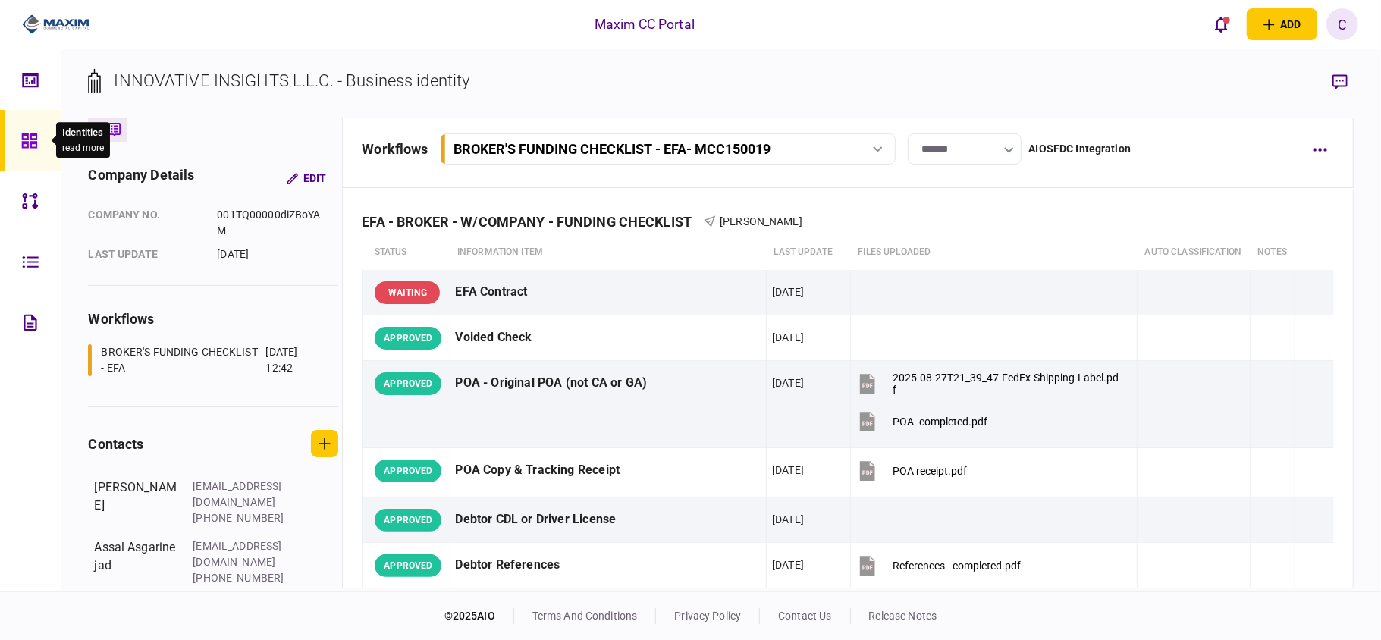
click at [25, 143] on icon at bounding box center [28, 140] width 15 height 15
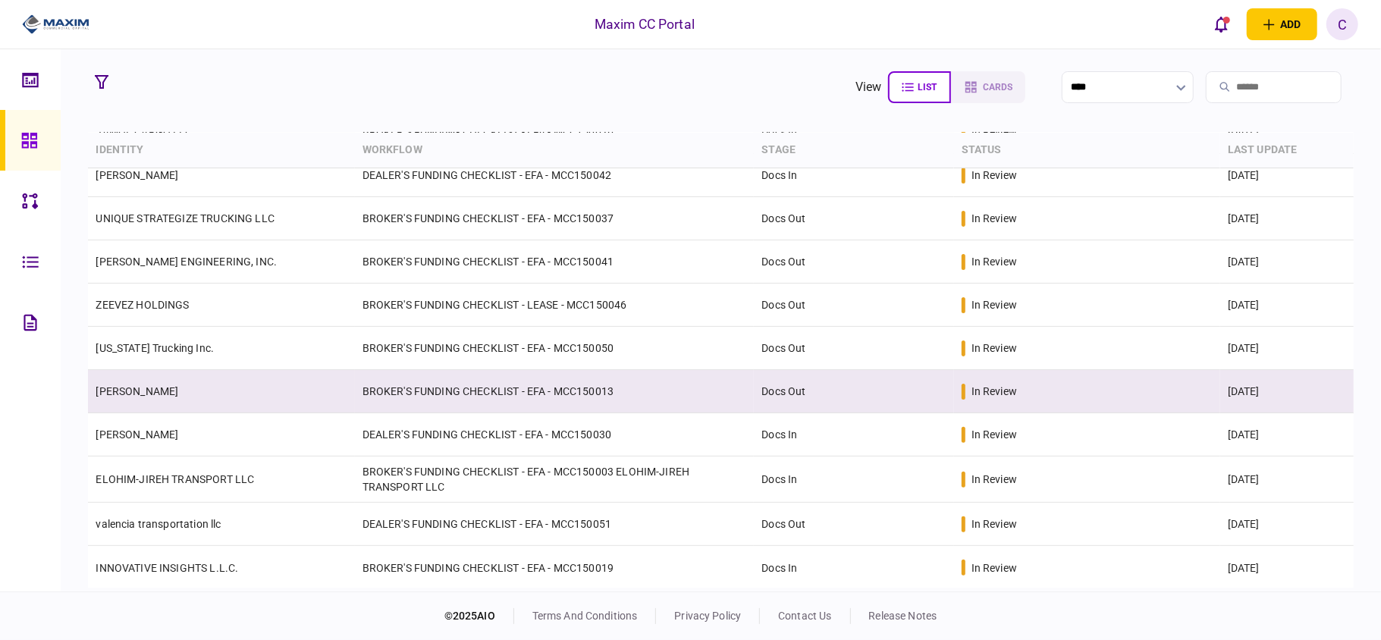
scroll to position [232, 0]
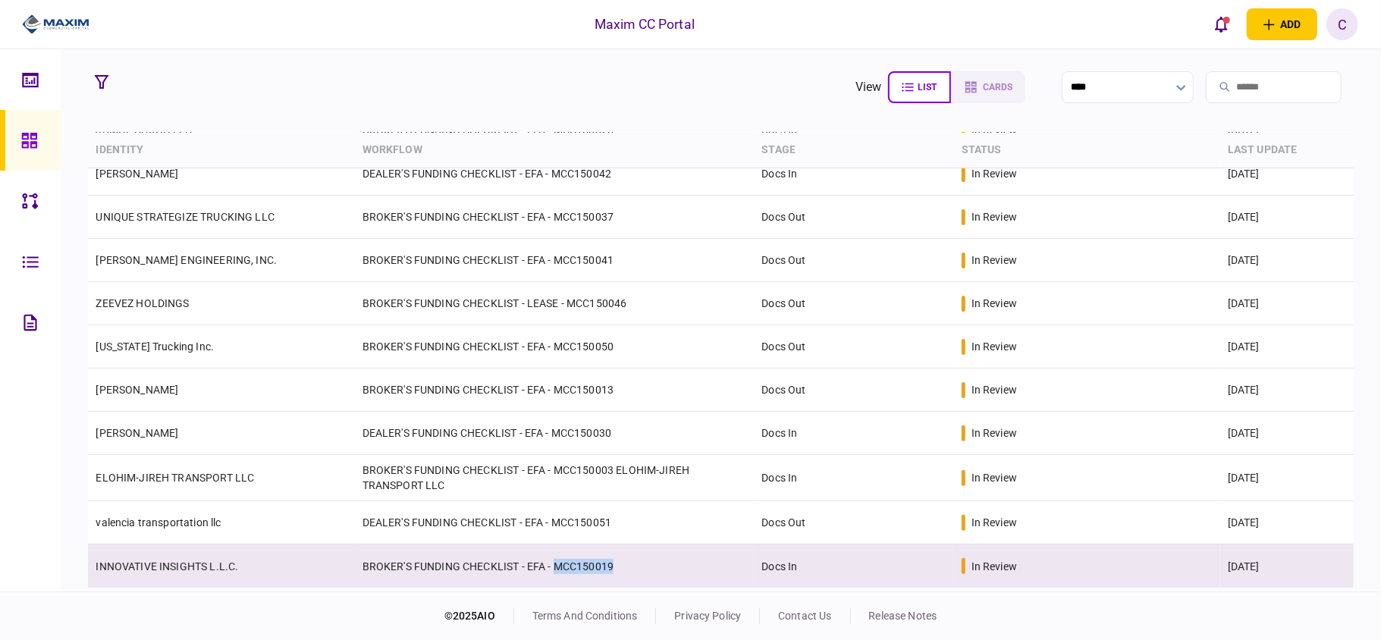
drag, startPoint x: 626, startPoint y: 565, endPoint x: 552, endPoint y: 565, distance: 73.6
click at [552, 565] on td "BROKER'S FUNDING CHECKLIST - EFA - MCC150019" at bounding box center [555, 566] width 400 height 43
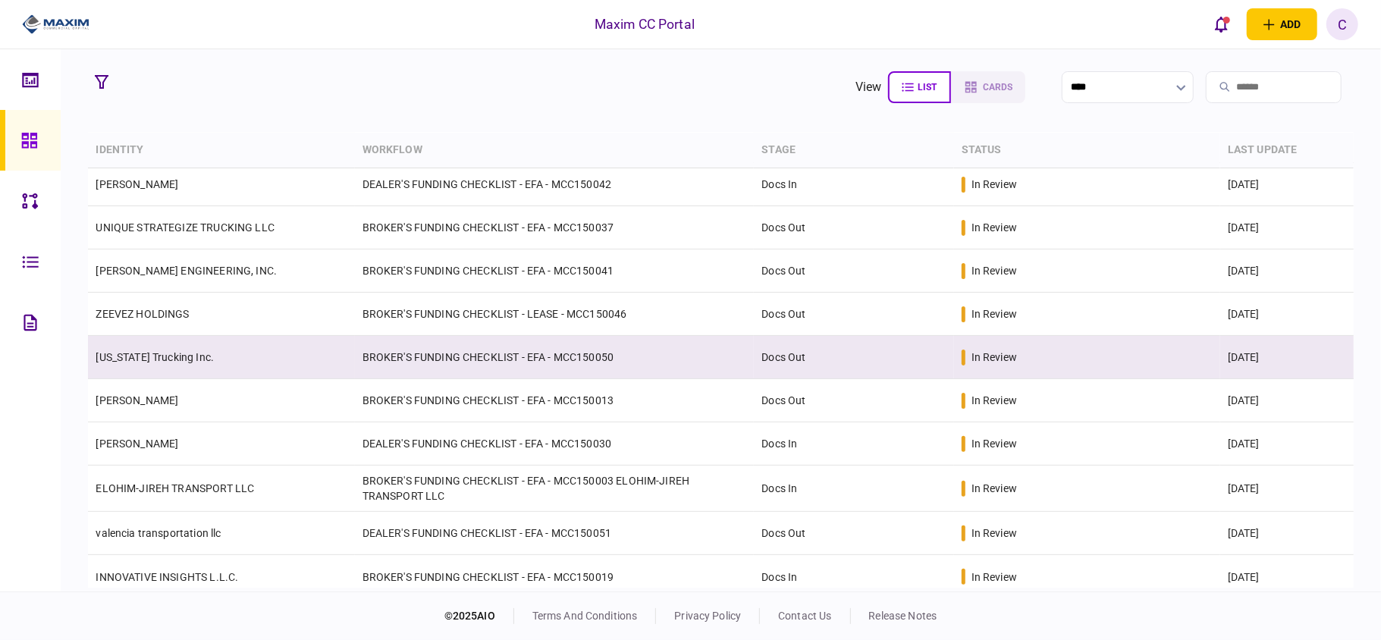
scroll to position [232, 0]
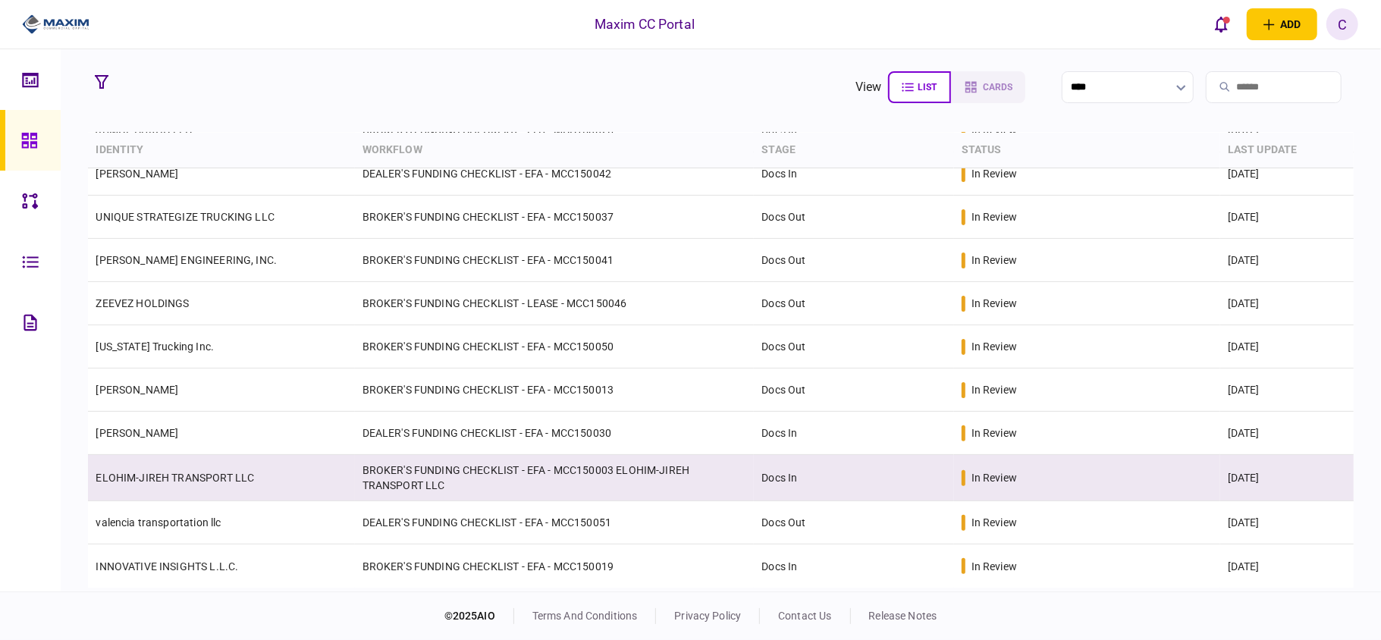
click at [638, 489] on td "BROKER'S FUNDING CHECKLIST - EFA - MCC150003 ELOHIM-JIREH TRANSPORT LLC" at bounding box center [555, 478] width 400 height 46
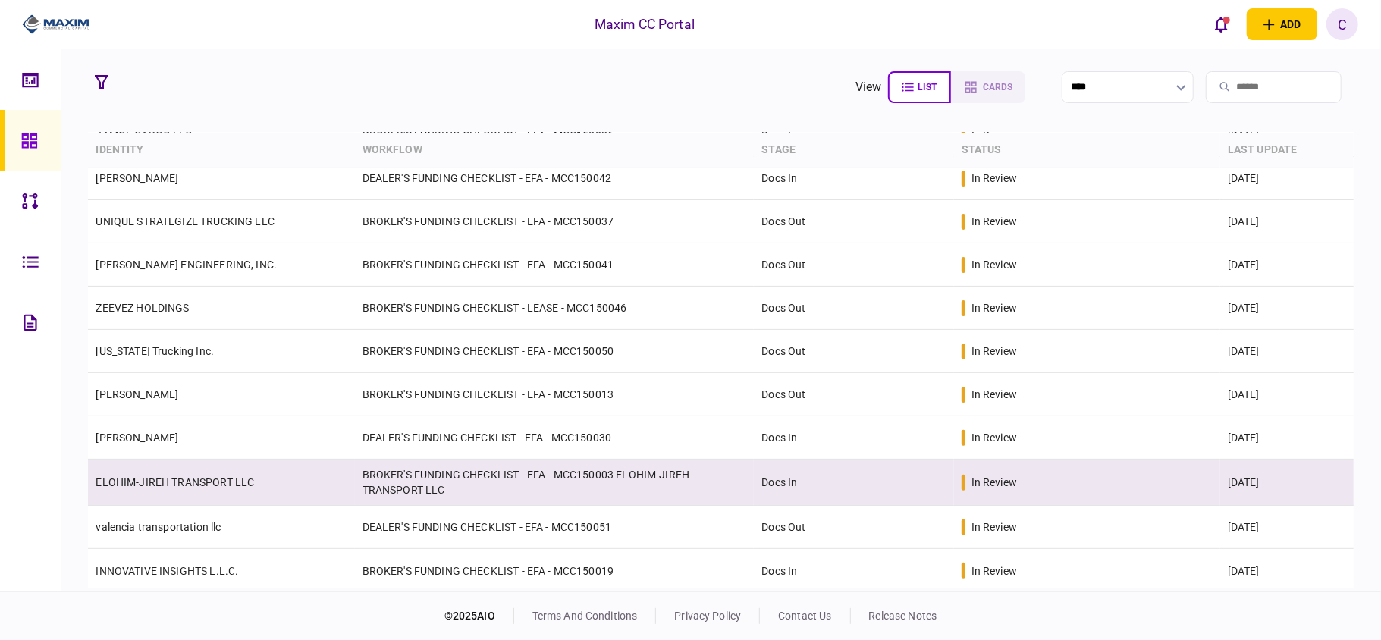
scroll to position [232, 0]
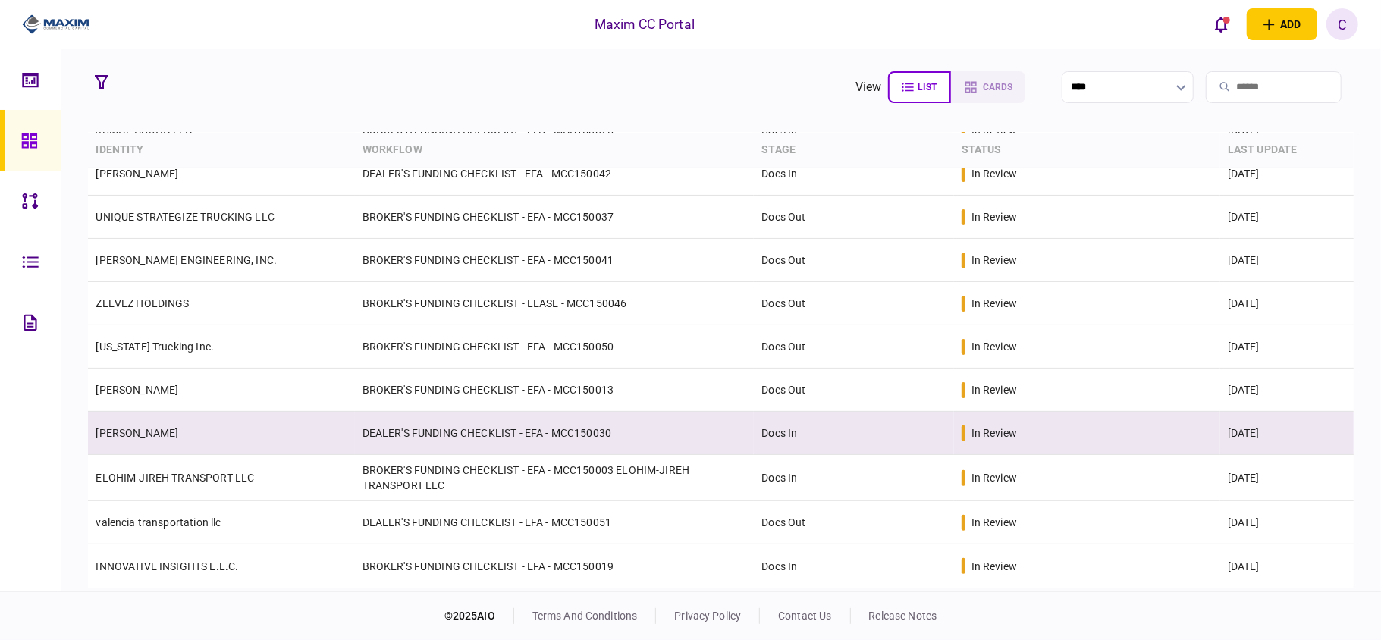
drag, startPoint x: 668, startPoint y: 432, endPoint x: 350, endPoint y: 426, distance: 318.6
click at [350, 426] on tr "MICHAEL DUANE WATSON DEALER'S FUNDING CHECKLIST - EFA - MCC150030 Docs In in re…" at bounding box center [720, 433] width 1265 height 43
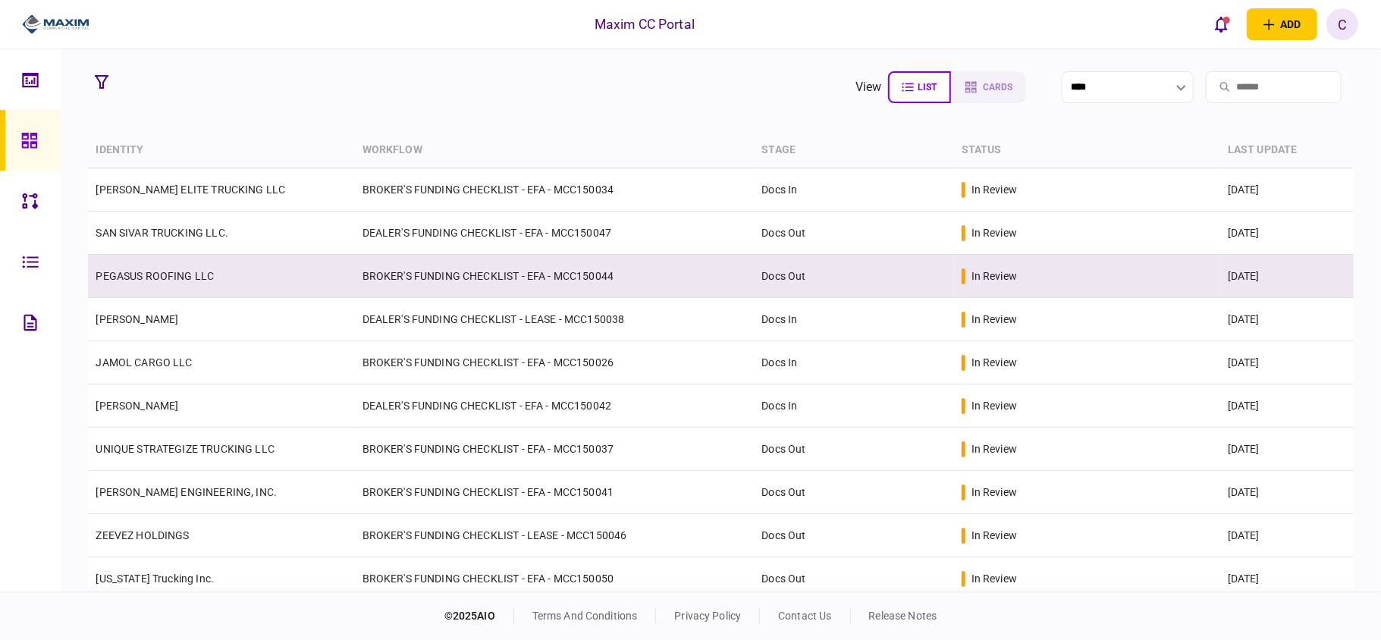
click at [98, 286] on td "PEGASUS ROOFING LLC" at bounding box center [221, 276] width 266 height 43
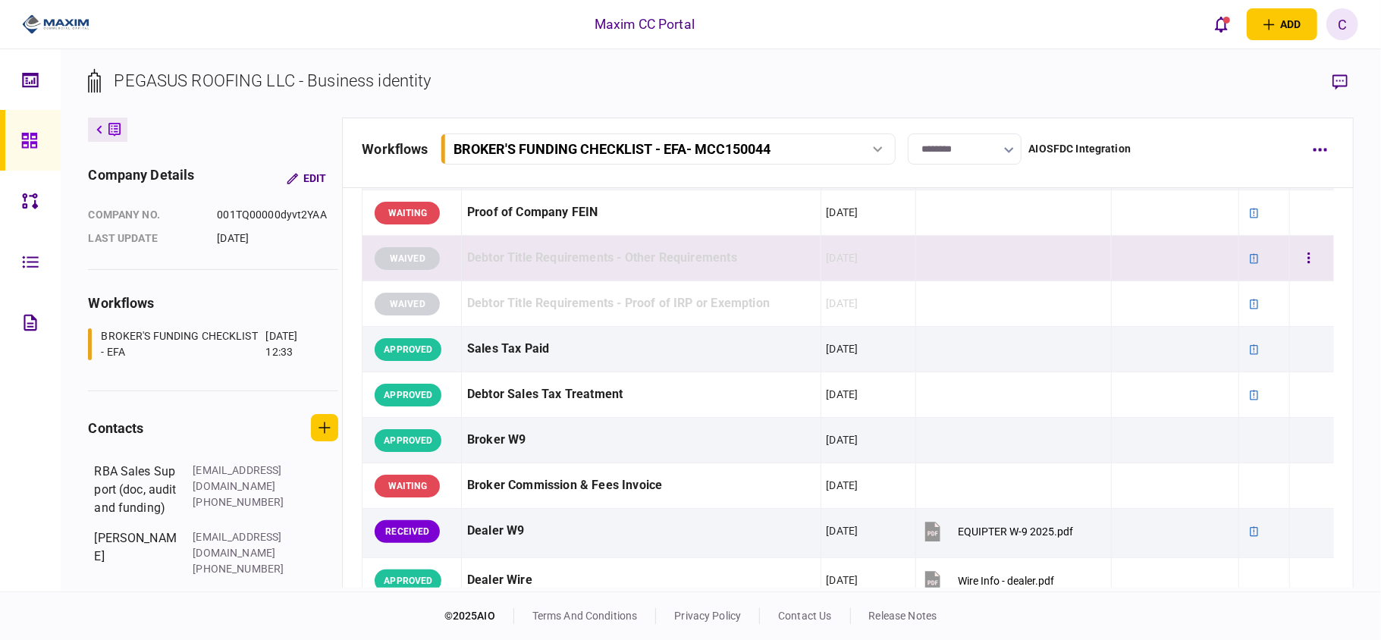
scroll to position [607, 0]
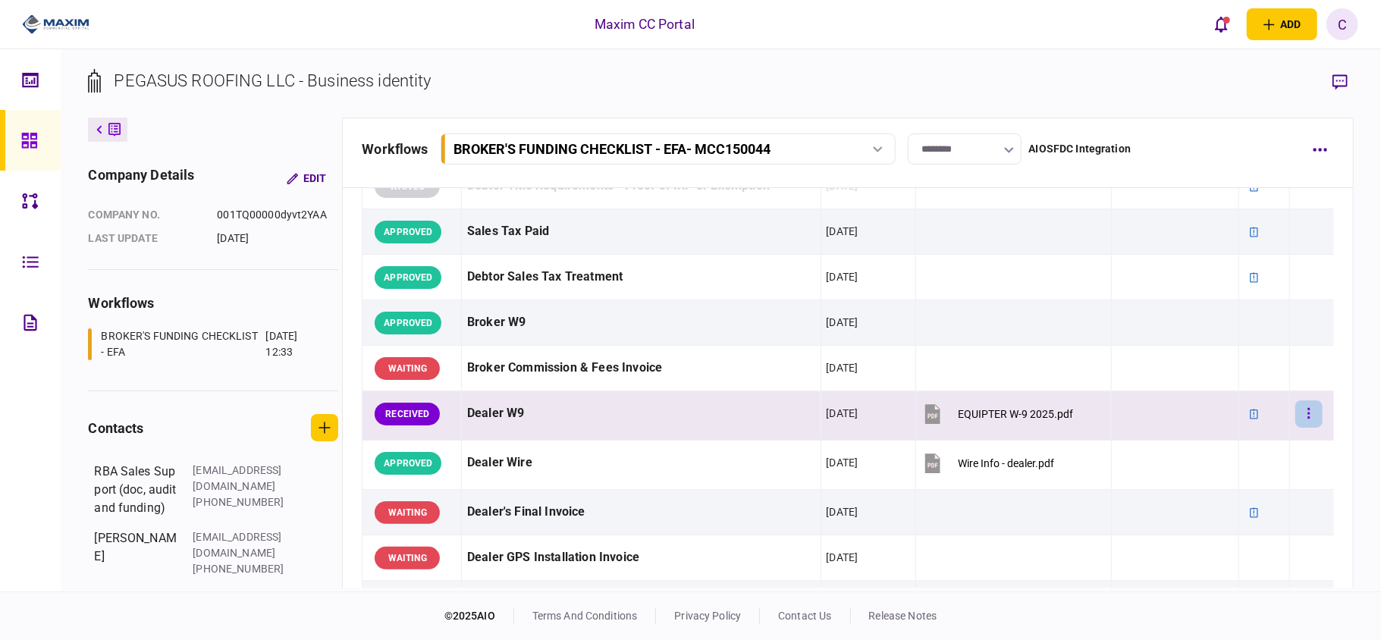
click at [1296, 413] on button "button" at bounding box center [1309, 414] width 27 height 27
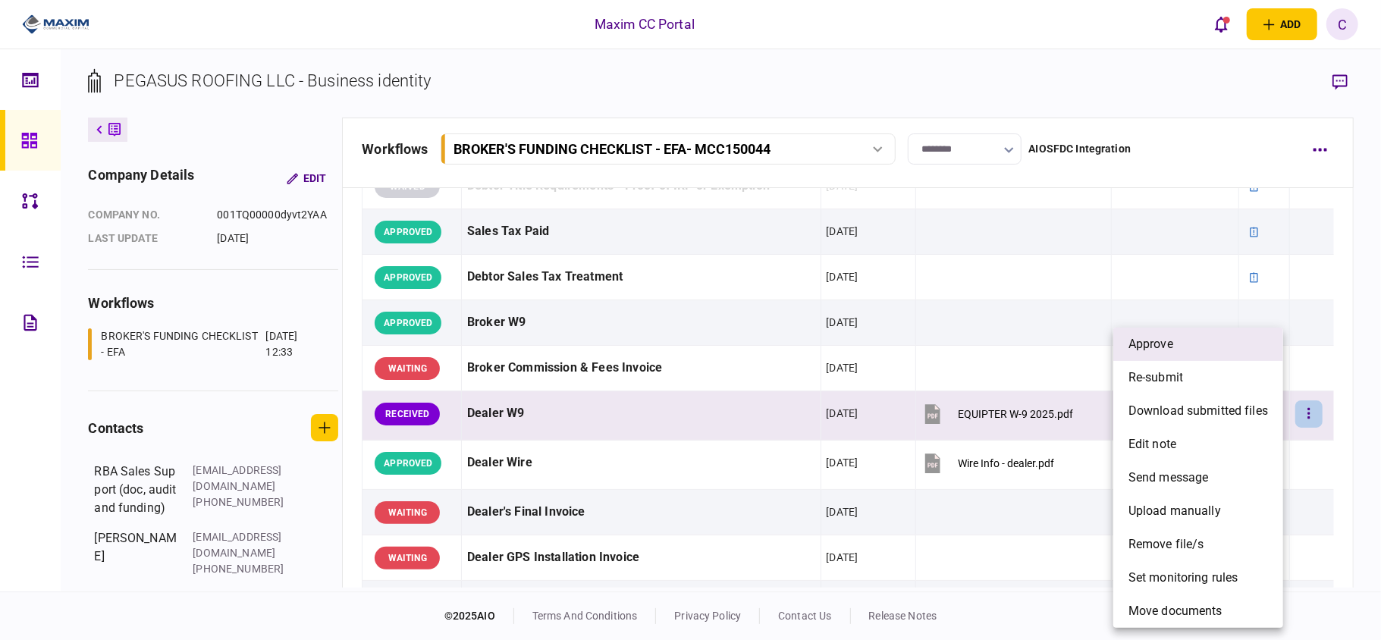
click at [1151, 358] on li "approve" at bounding box center [1199, 344] width 170 height 33
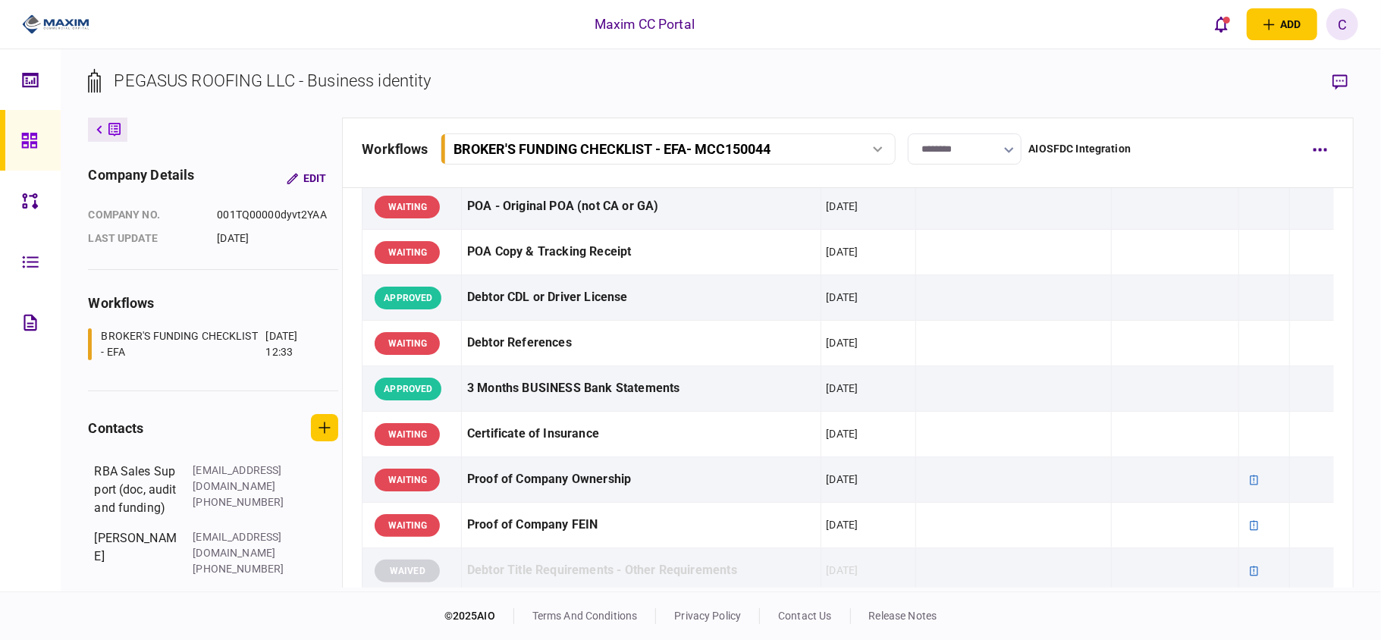
scroll to position [0, 0]
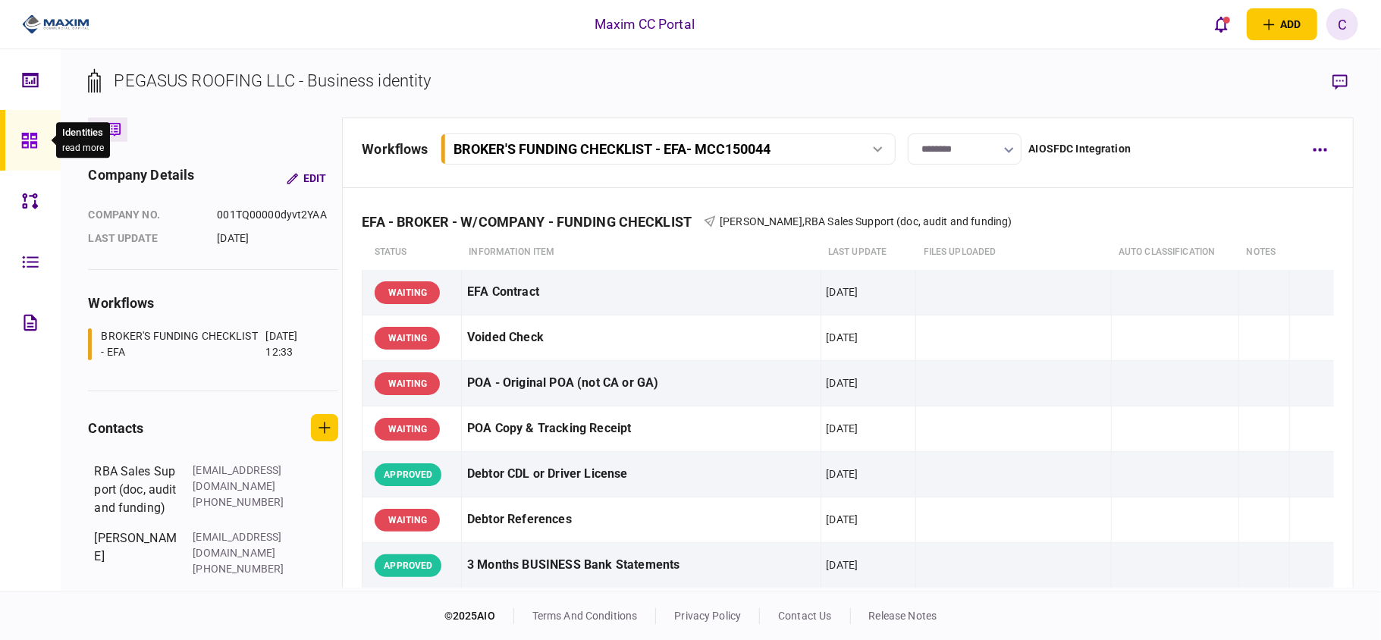
click at [28, 149] on icon at bounding box center [29, 140] width 17 height 17
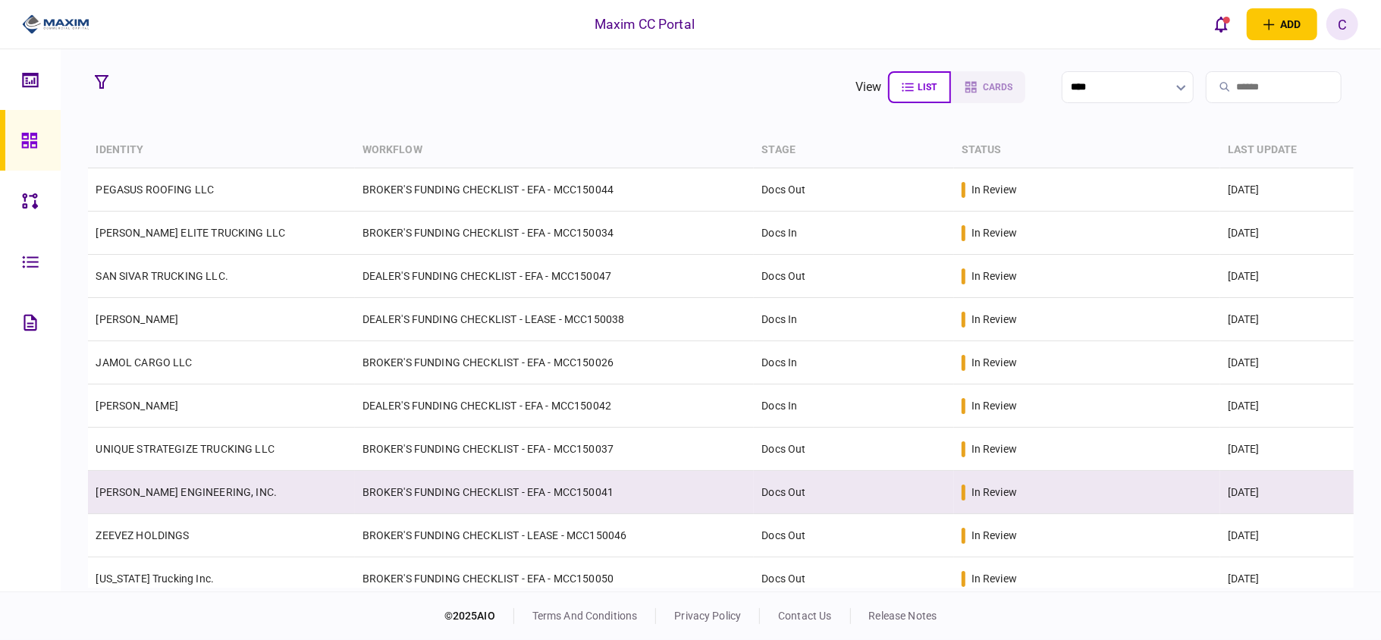
click at [559, 492] on td "BROKER'S FUNDING CHECKLIST - EFA - MCC150041" at bounding box center [555, 492] width 400 height 43
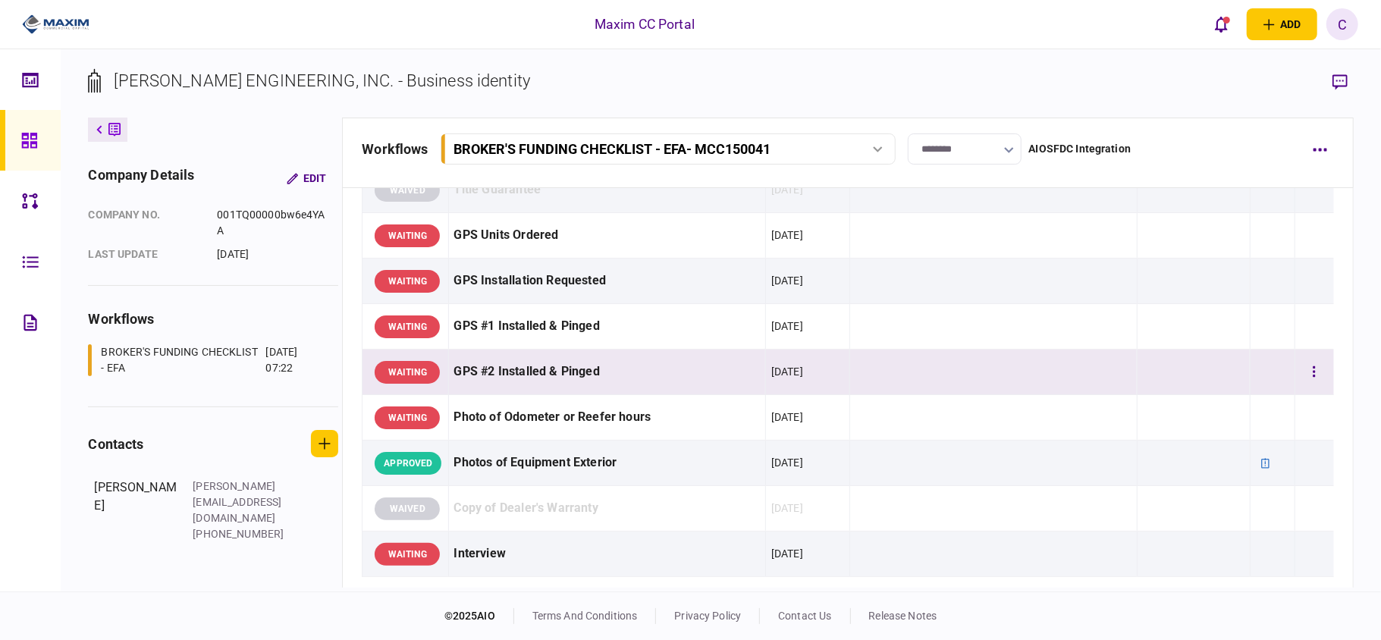
scroll to position [1709, 0]
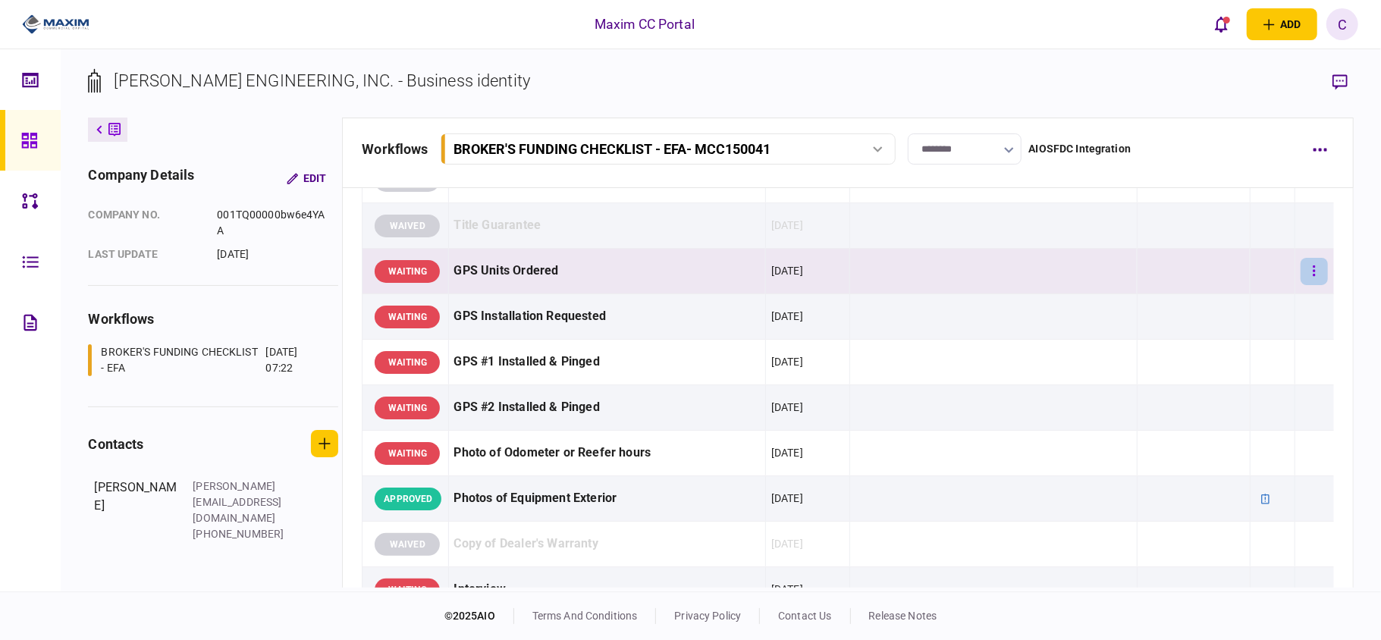
click at [1301, 285] on button "button" at bounding box center [1314, 271] width 27 height 27
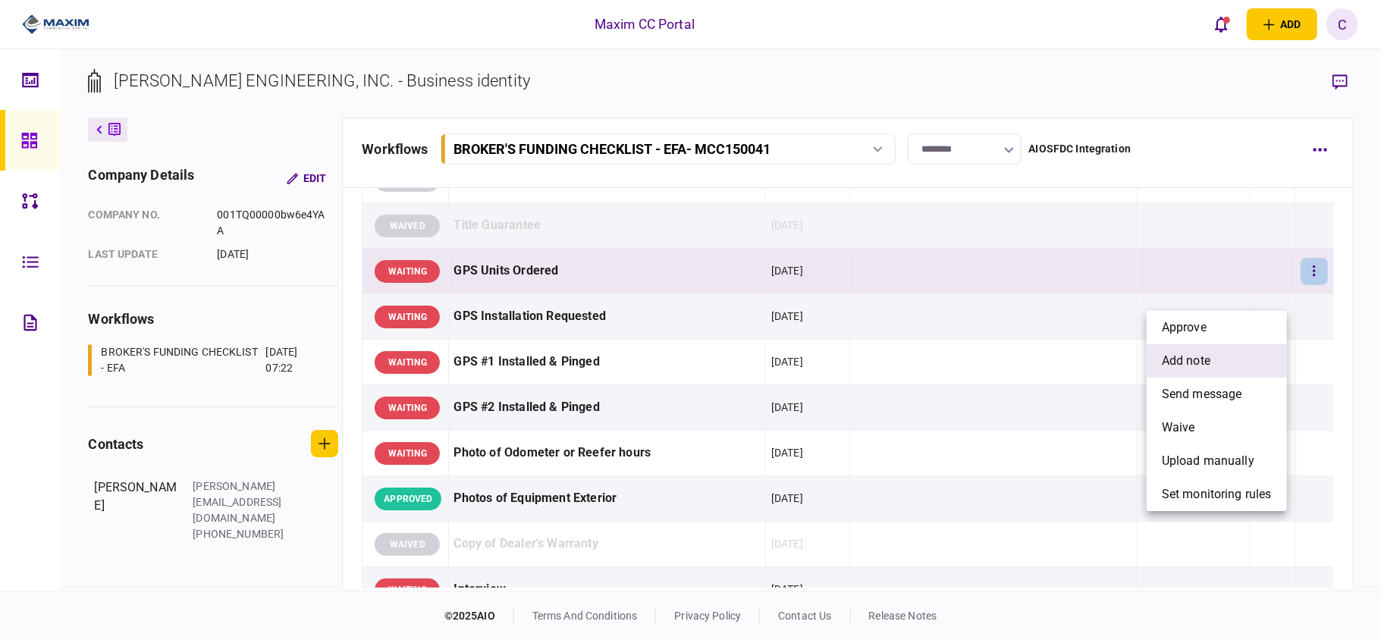
click at [1176, 353] on span "add note" at bounding box center [1186, 361] width 49 height 18
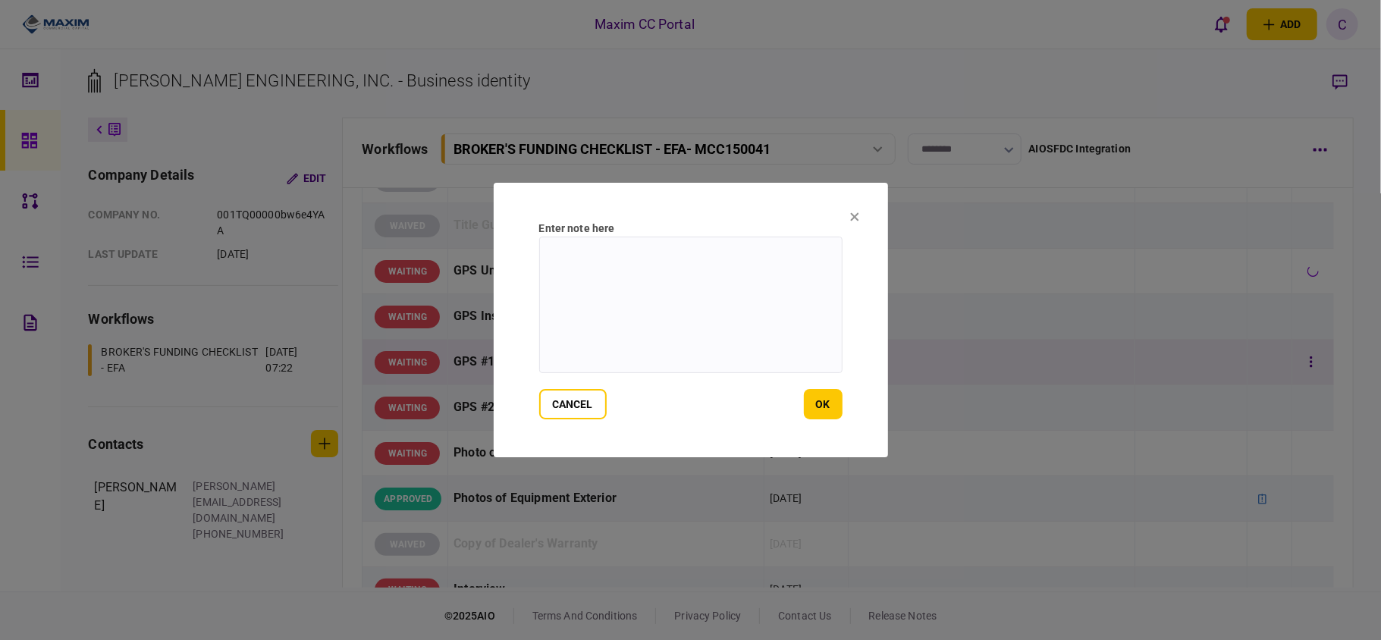
drag, startPoint x: 580, startPoint y: 404, endPoint x: 520, endPoint y: 410, distance: 60.2
click at [580, 404] on button "cancel" at bounding box center [573, 404] width 68 height 30
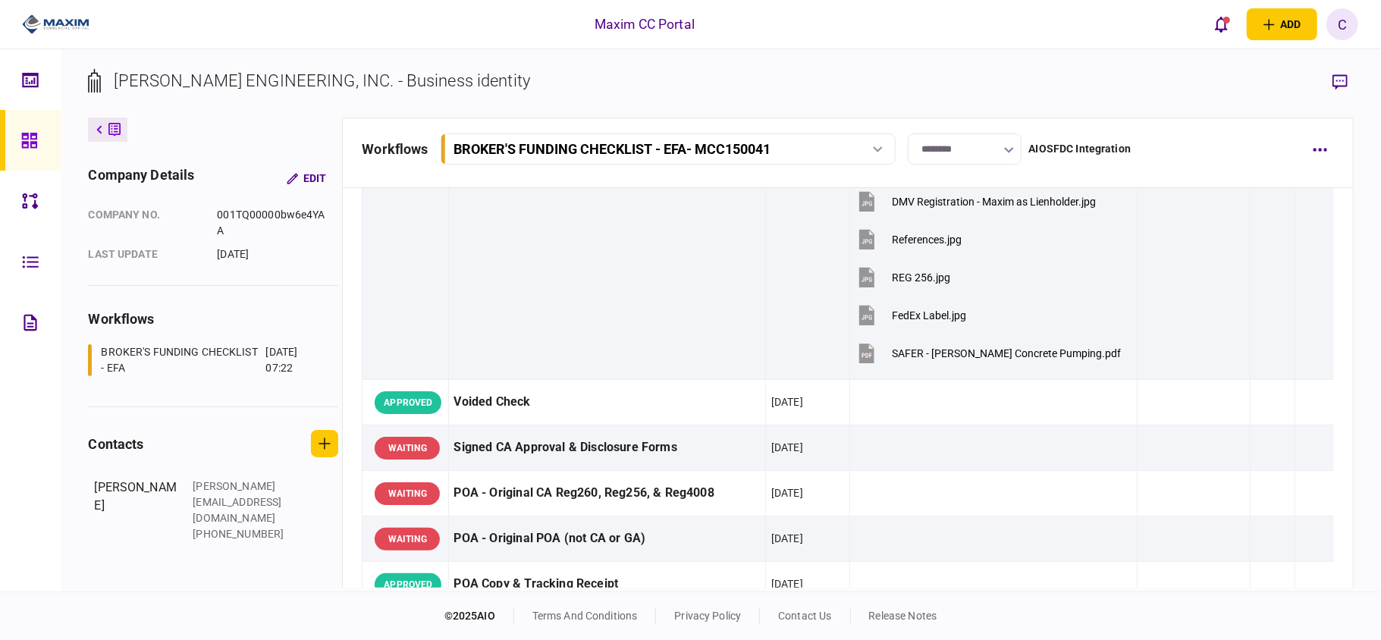
scroll to position [596, 0]
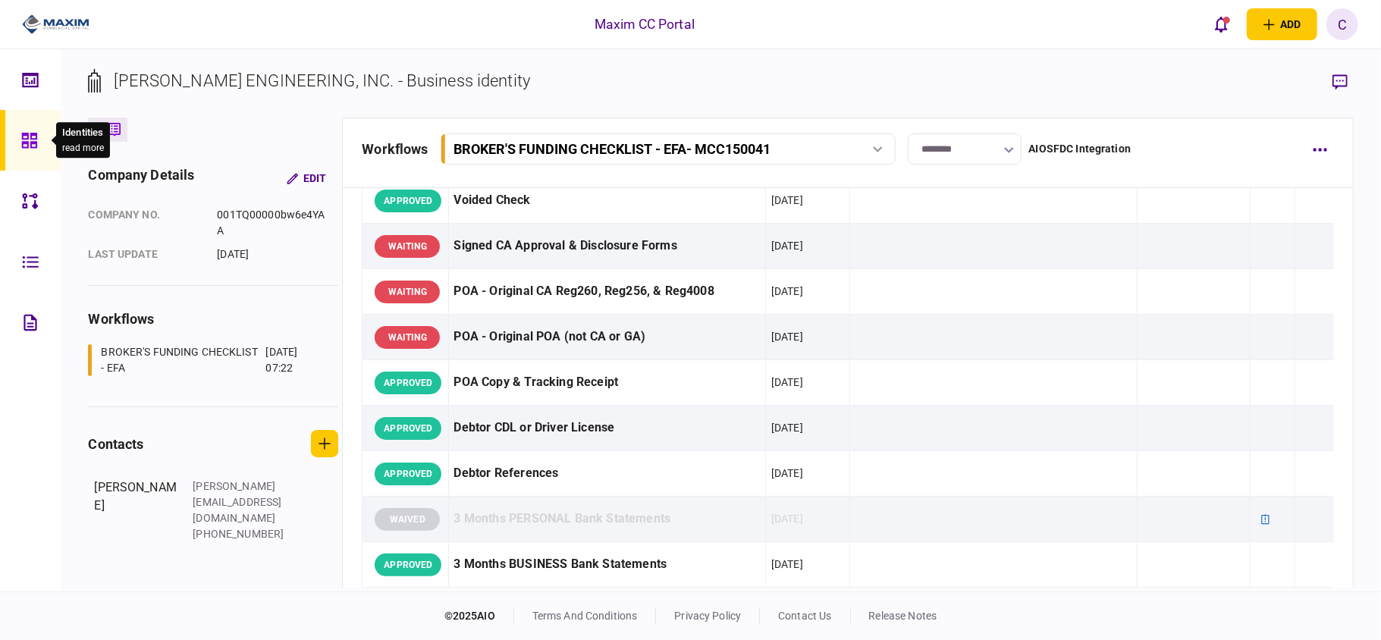
click at [31, 146] on icon at bounding box center [29, 140] width 17 height 17
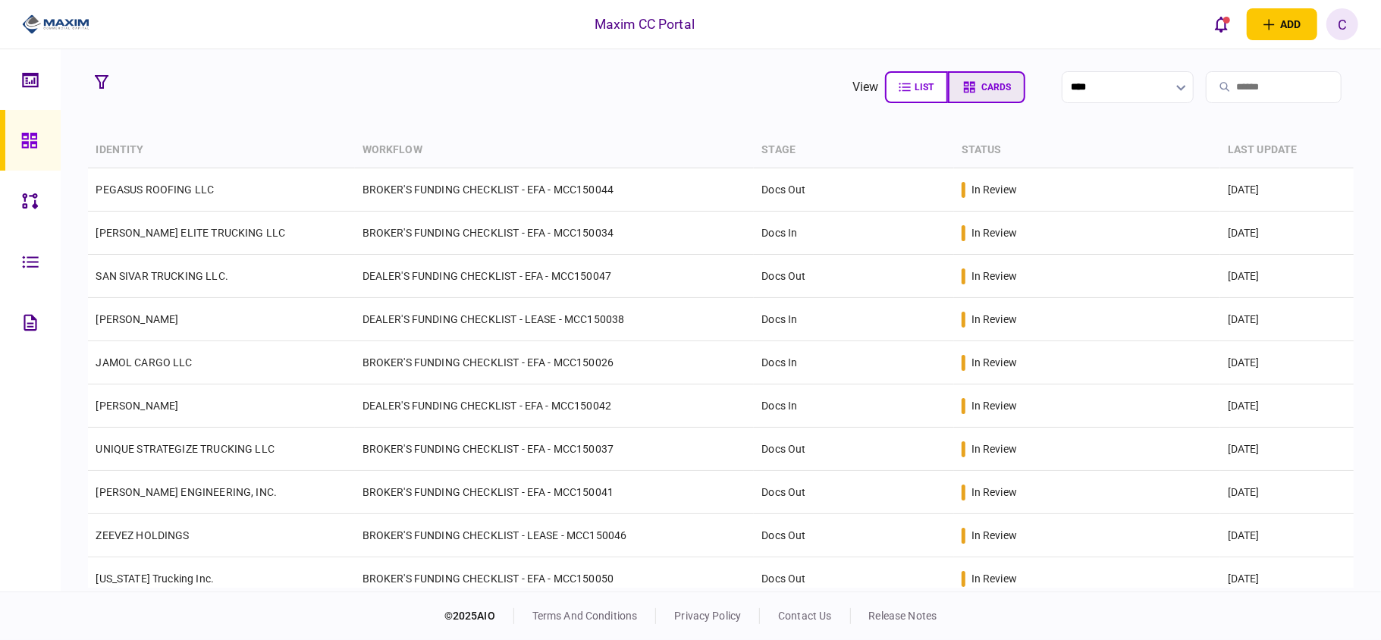
click at [982, 92] on span "cards" at bounding box center [997, 87] width 30 height 11
type input "**********"
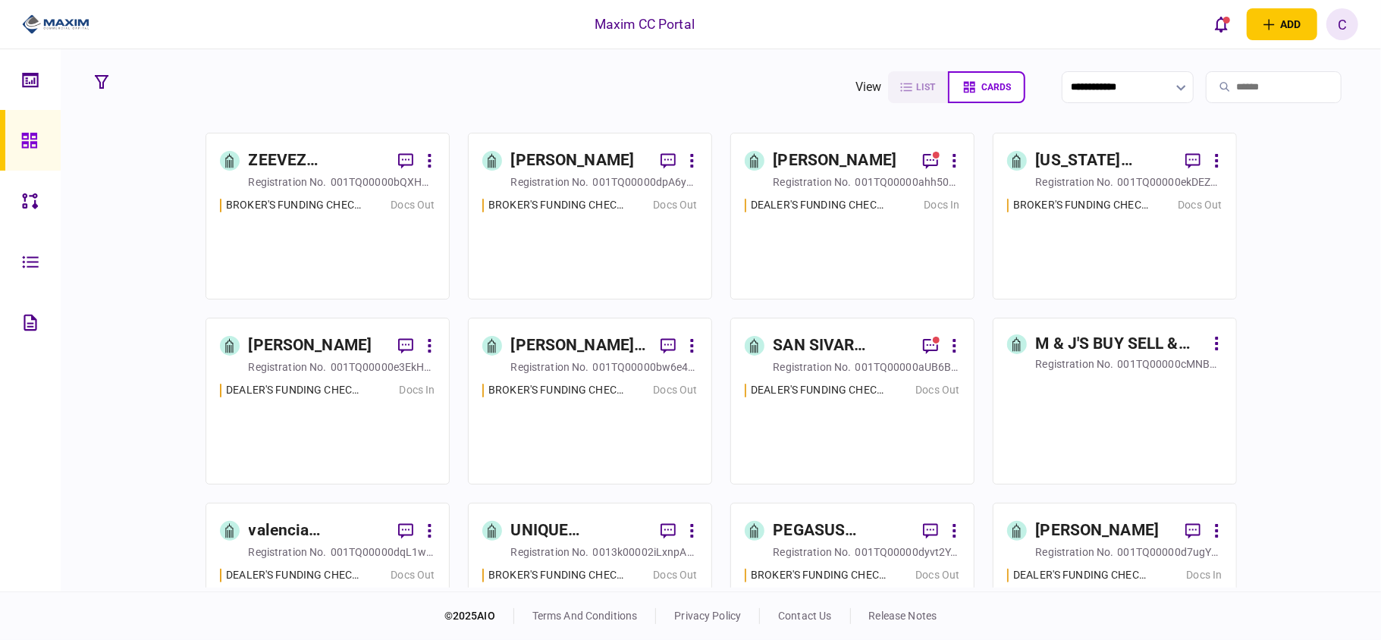
drag, startPoint x: 1236, startPoint y: 390, endPoint x: 1227, endPoint y: 453, distance: 63.7
click at [1230, 441] on div "ZEEVEZ HOLDINGS registration no. 001TQ00000bQXHdYAO BROKER'S FUNDING CHECKLIST …" at bounding box center [720, 360] width 1265 height 455
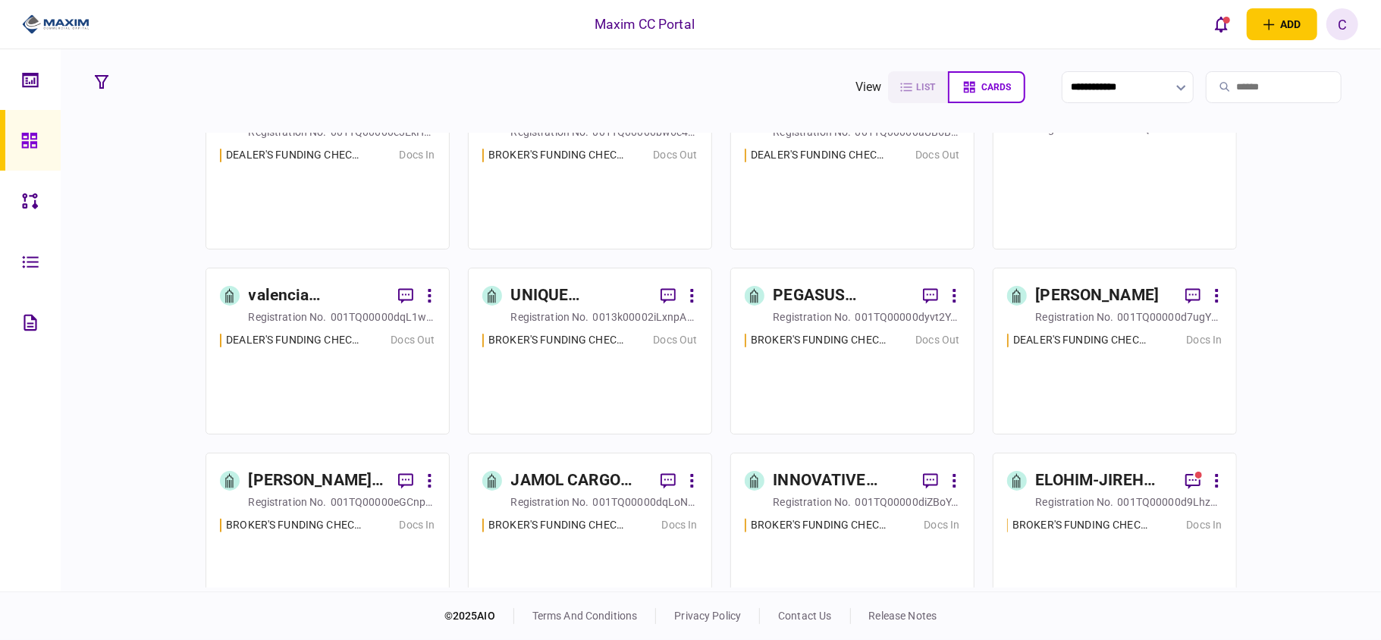
scroll to position [267, 0]
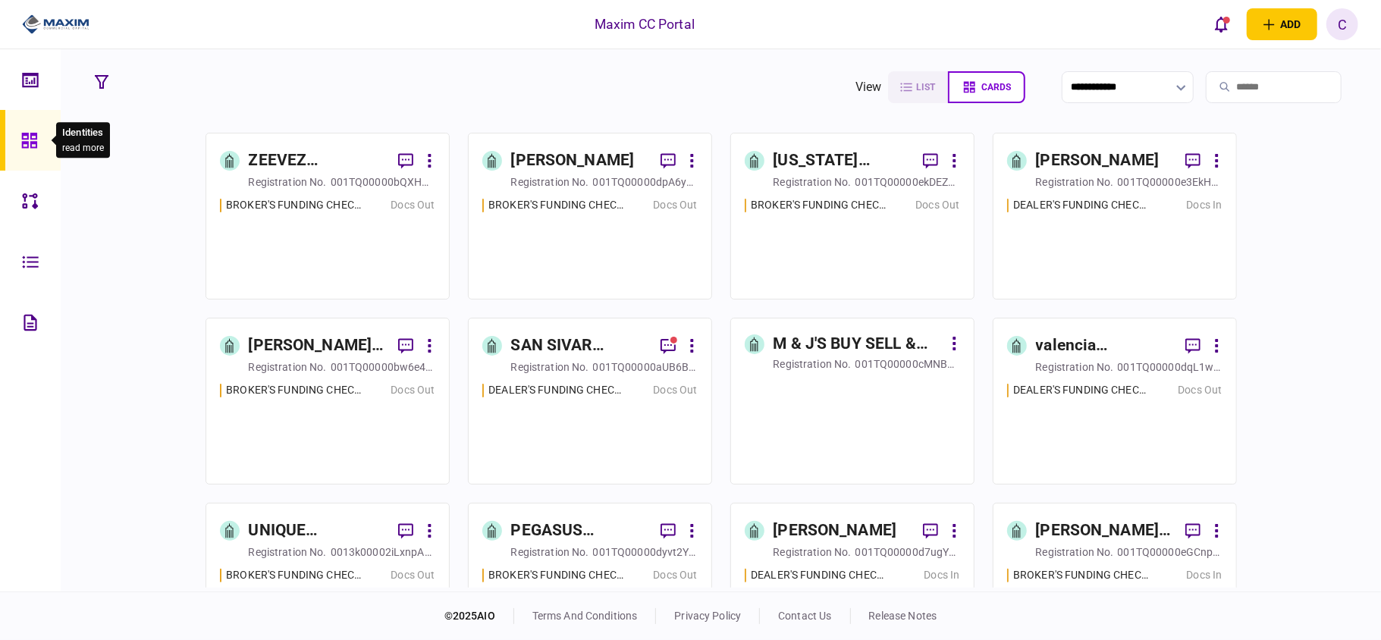
click at [35, 130] on div at bounding box center [33, 140] width 24 height 61
click at [32, 140] on icon at bounding box center [29, 140] width 17 height 17
click at [916, 82] on span "list" at bounding box center [925, 87] width 19 height 11
type input "****"
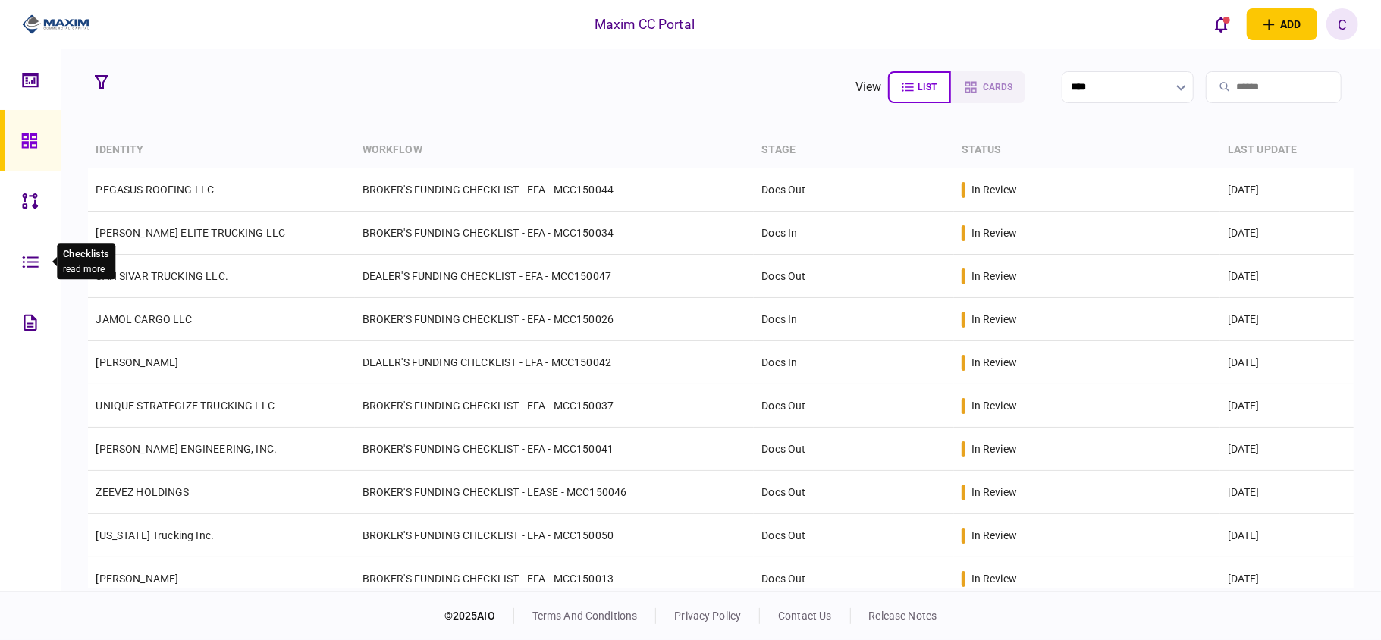
click at [27, 259] on icon at bounding box center [30, 261] width 17 height 17
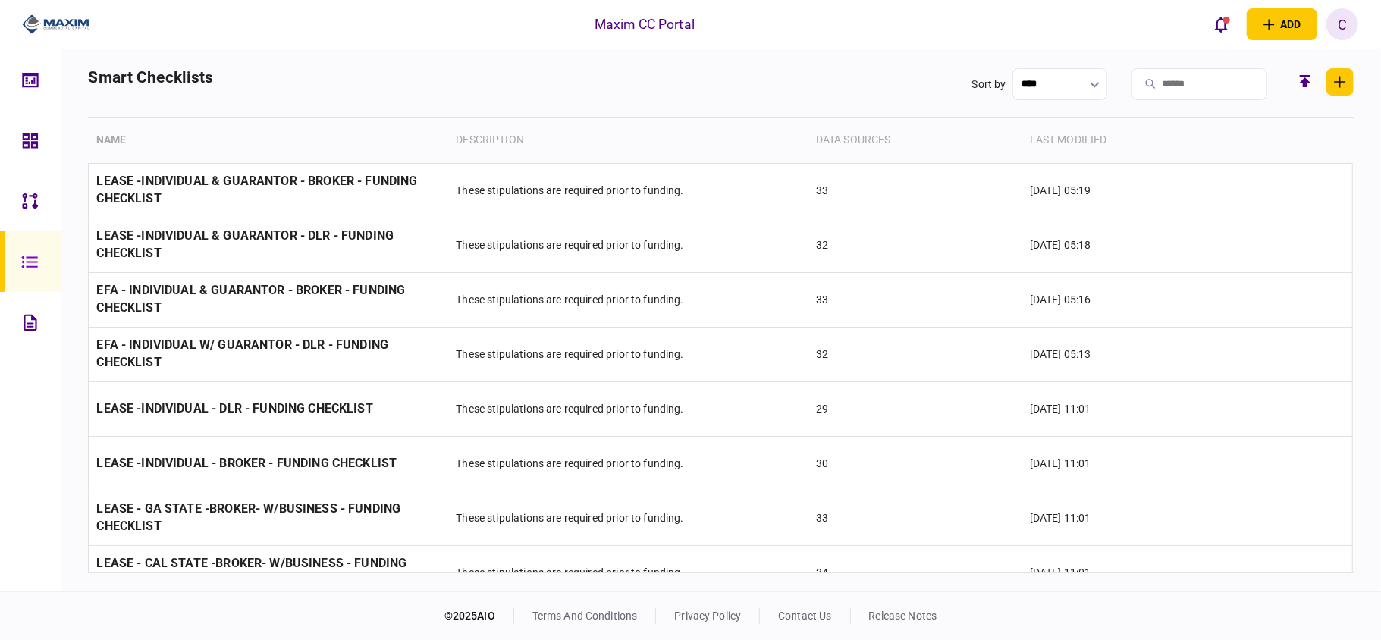
click at [129, 80] on h2 "smart checklists" at bounding box center [150, 92] width 125 height 49
click at [28, 309] on div at bounding box center [34, 322] width 24 height 61
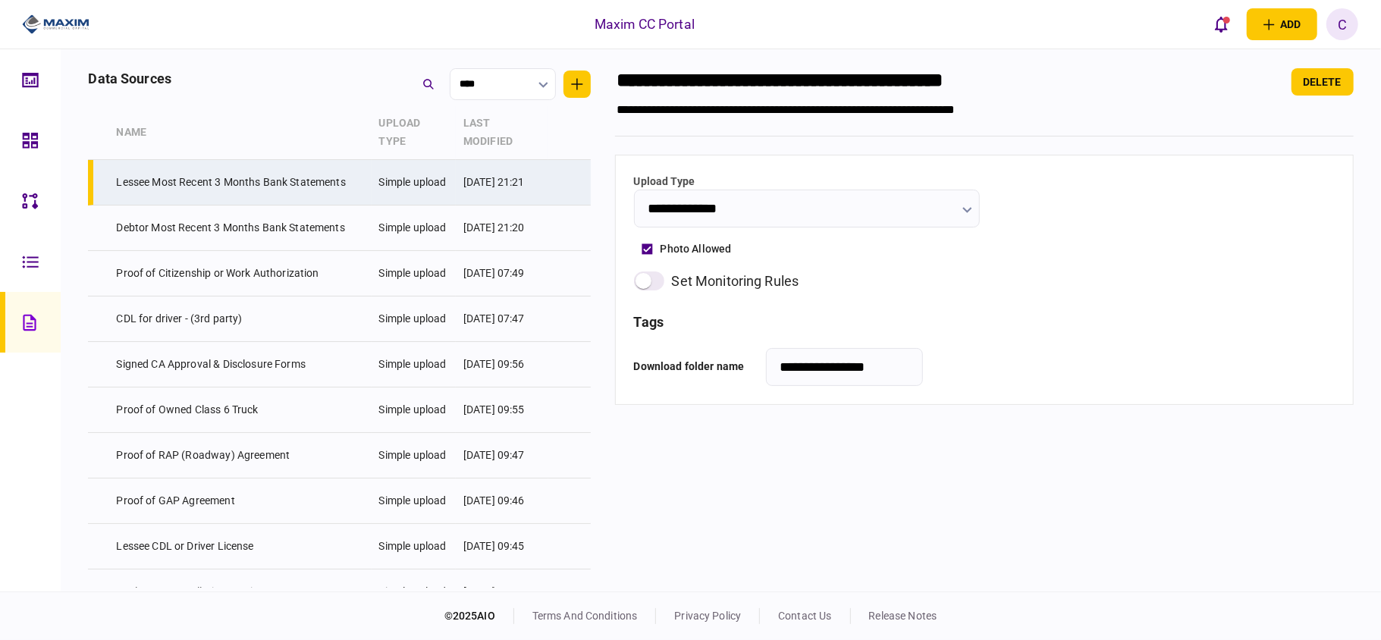
click at [33, 82] on icon at bounding box center [34, 80] width 2 height 7
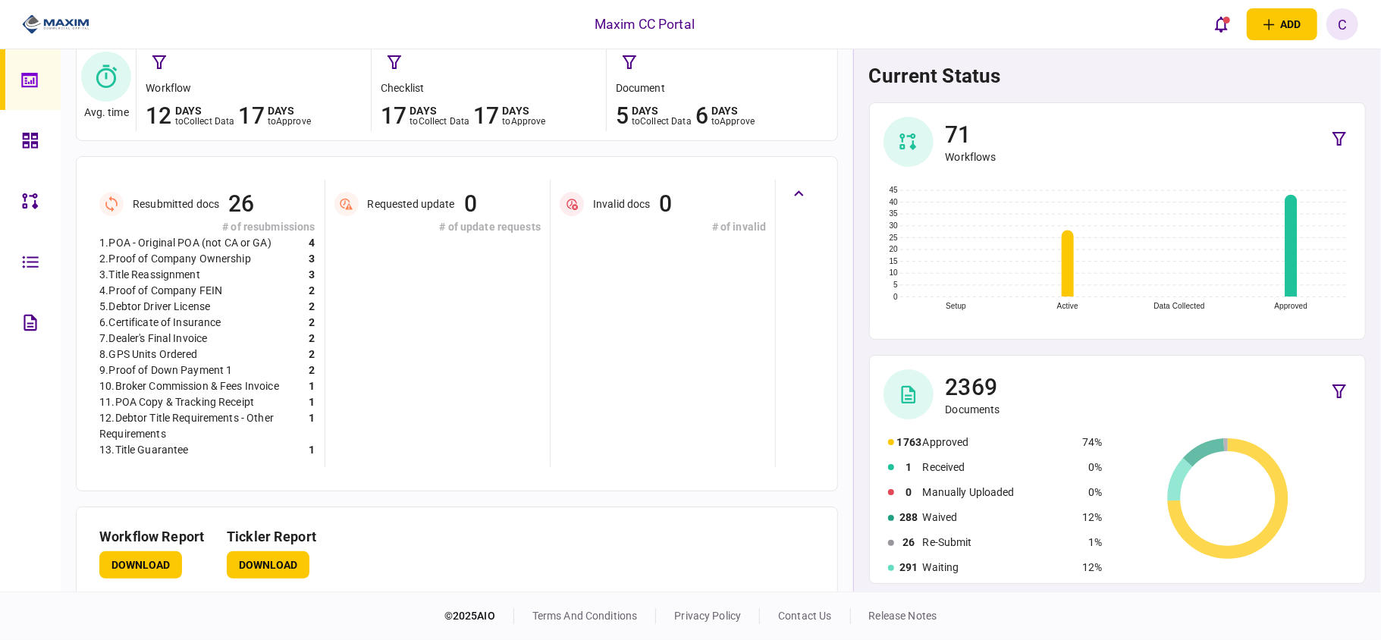
scroll to position [281, 0]
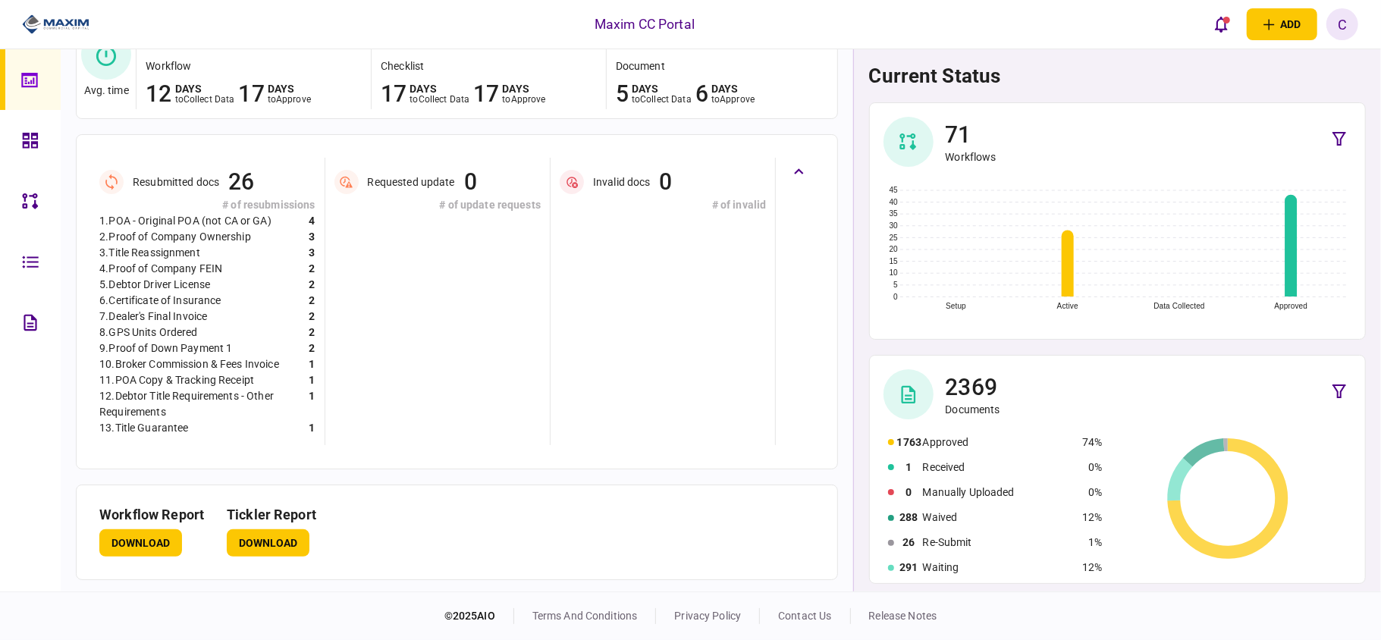
click at [15, 261] on link at bounding box center [30, 261] width 61 height 61
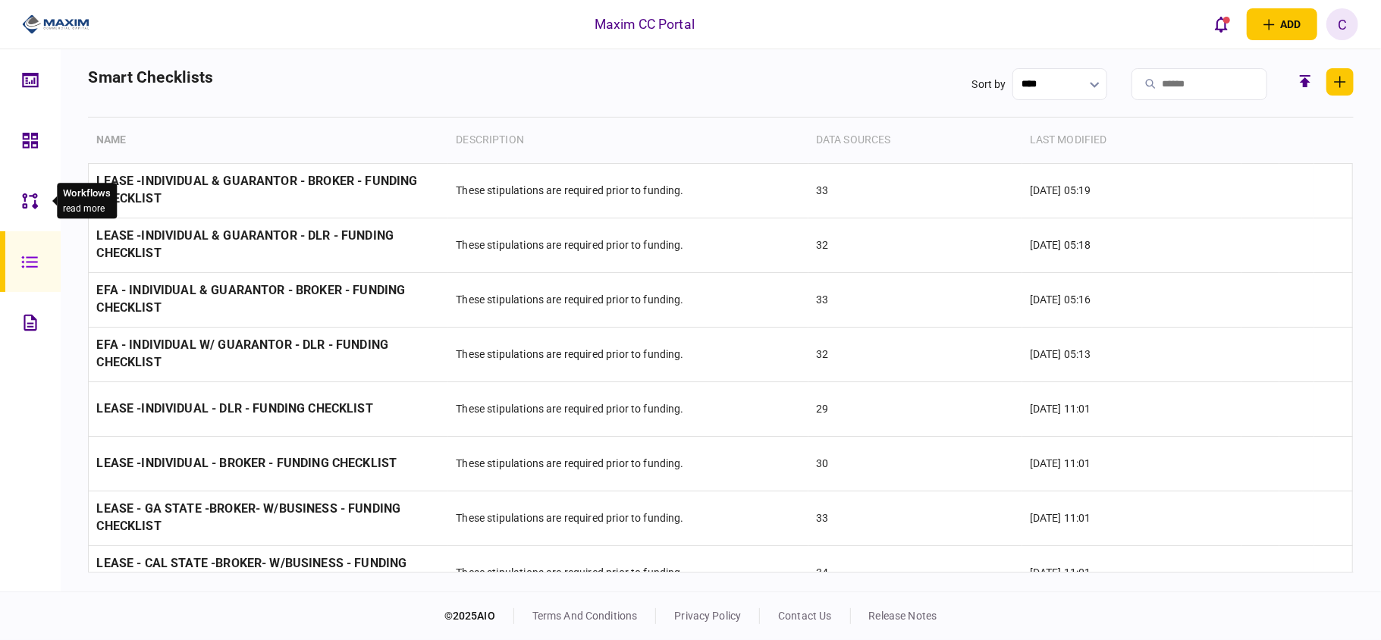
click at [33, 209] on icon at bounding box center [30, 201] width 17 height 17
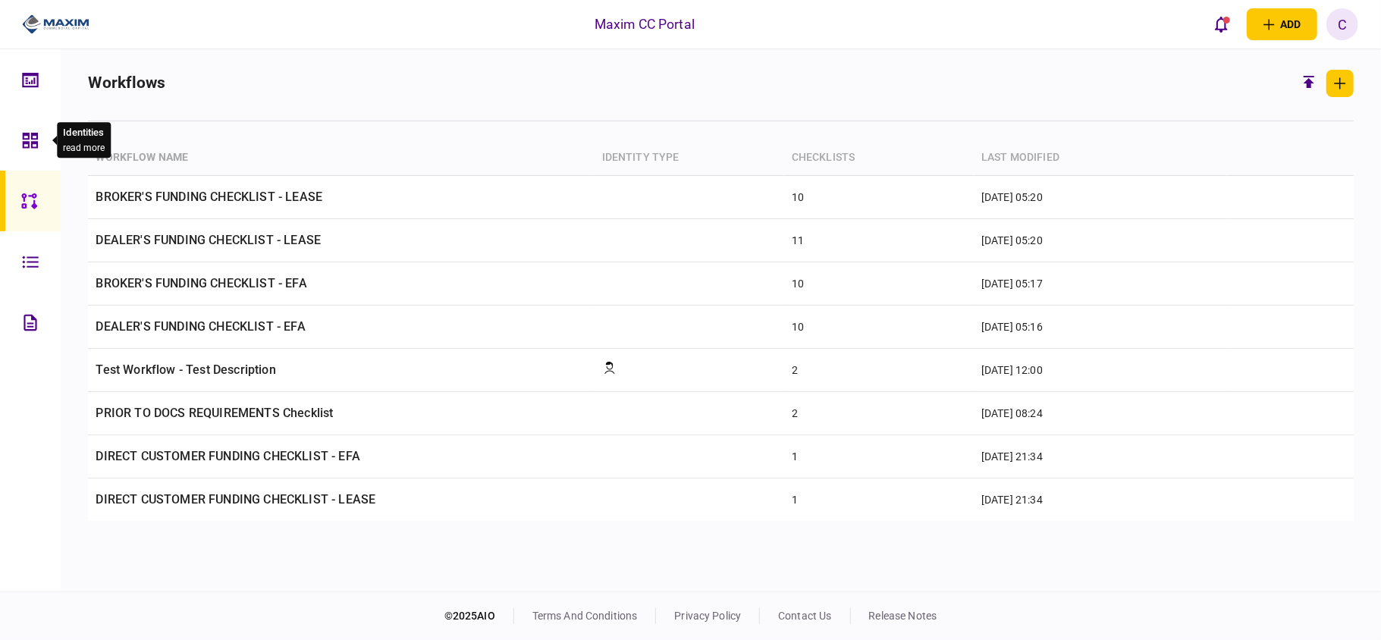
click at [31, 146] on icon at bounding box center [30, 140] width 15 height 15
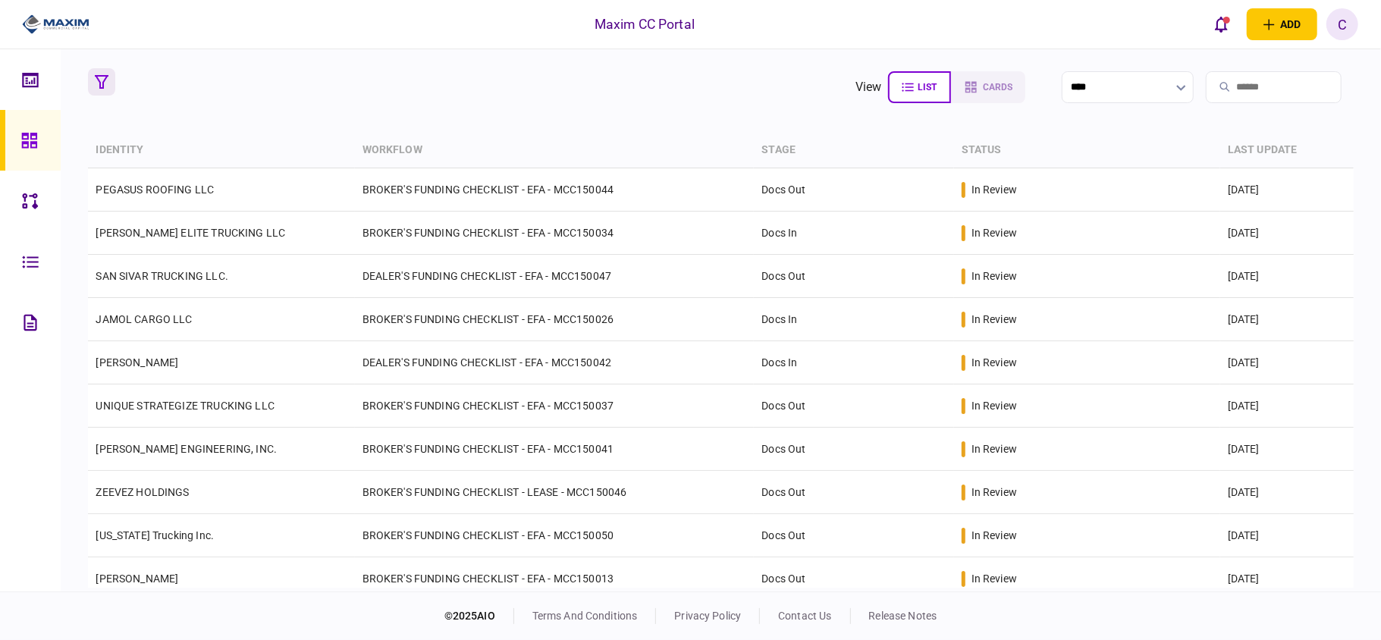
click at [96, 74] on button "button" at bounding box center [101, 81] width 27 height 27
